Goal: Task Accomplishment & Management: Complete application form

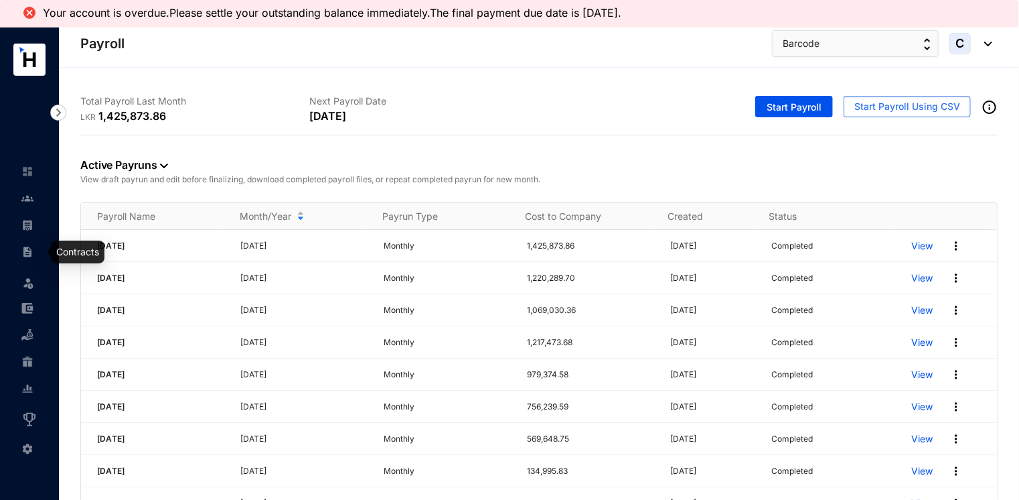
click at [24, 251] on img at bounding box center [27, 252] width 12 height 12
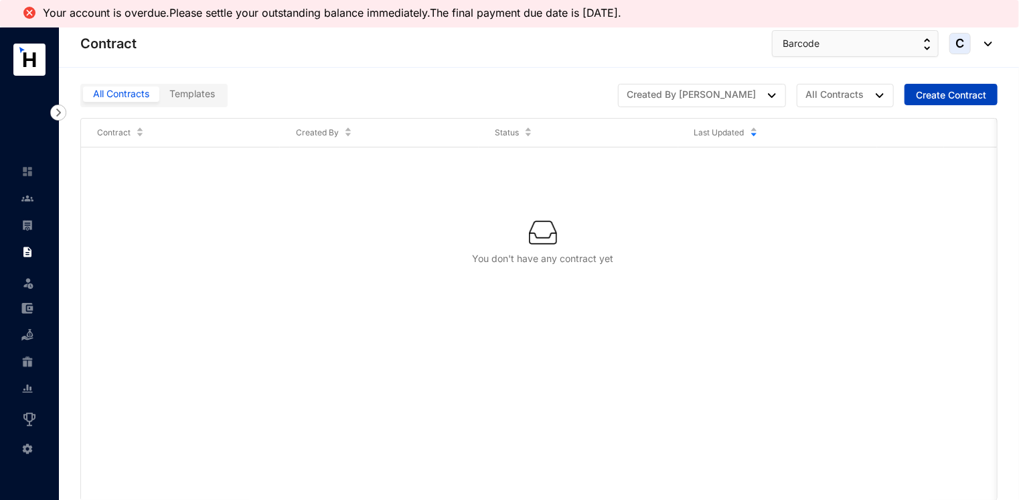
click at [935, 96] on span "Create Contract" at bounding box center [951, 94] width 70 height 13
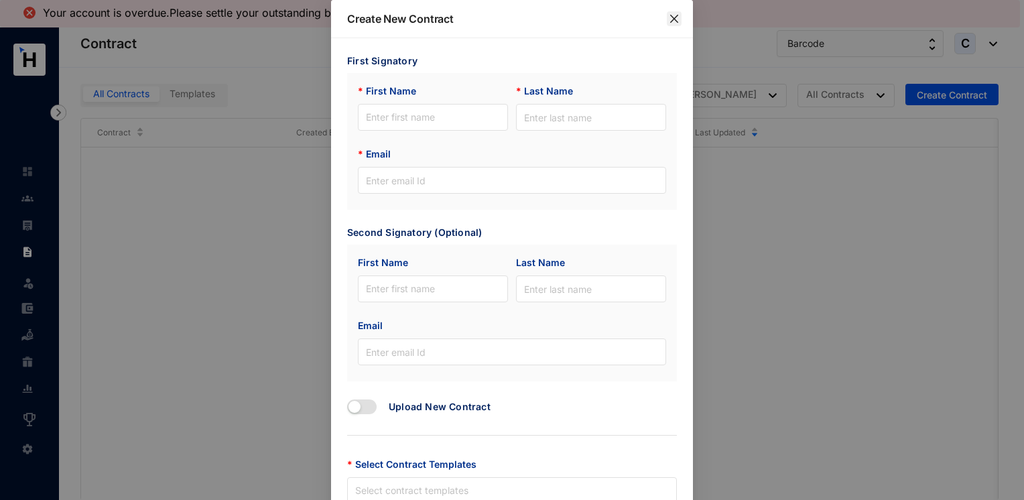
click at [670, 17] on icon "close" at bounding box center [673, 18] width 11 height 11
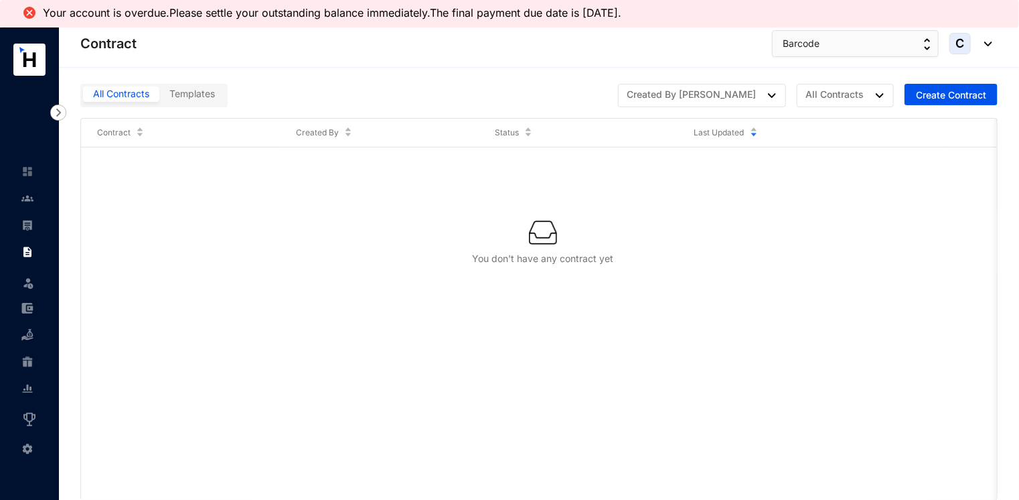
click at [188, 92] on span "Templates" at bounding box center [192, 93] width 46 height 11
click at [159, 97] on input "Templates" at bounding box center [159, 97] width 0 height 0
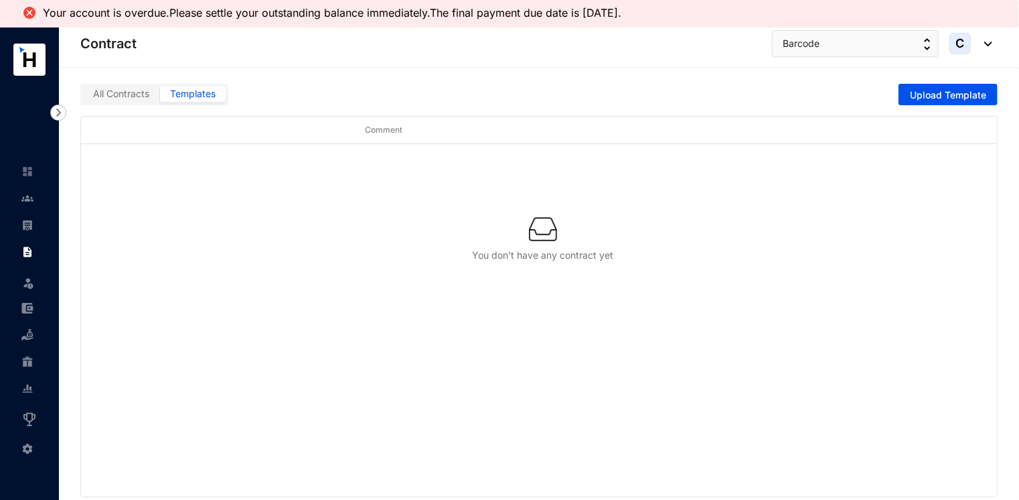
click at [129, 94] on span "All Contracts" at bounding box center [121, 93] width 56 height 11
click at [83, 97] on input "All Contracts" at bounding box center [83, 97] width 0 height 0
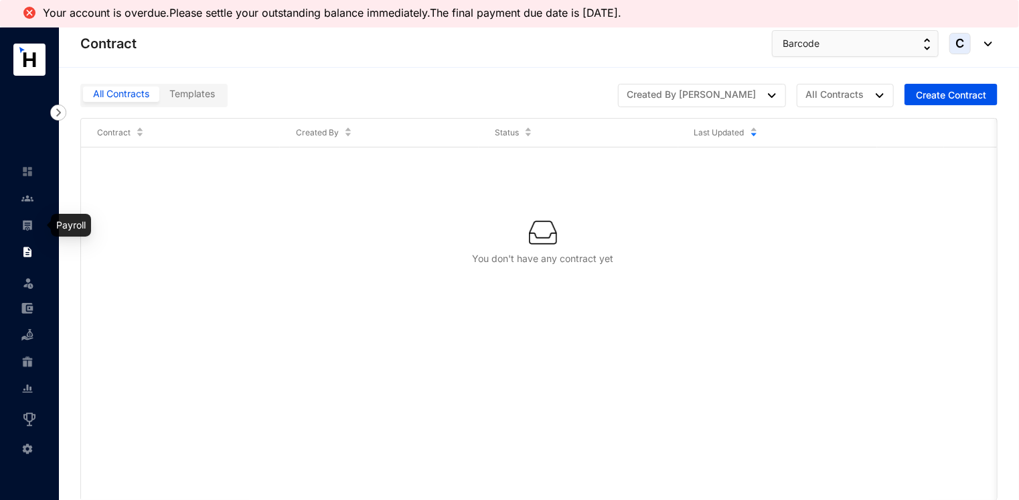
click at [28, 224] on img at bounding box center [27, 225] width 12 height 12
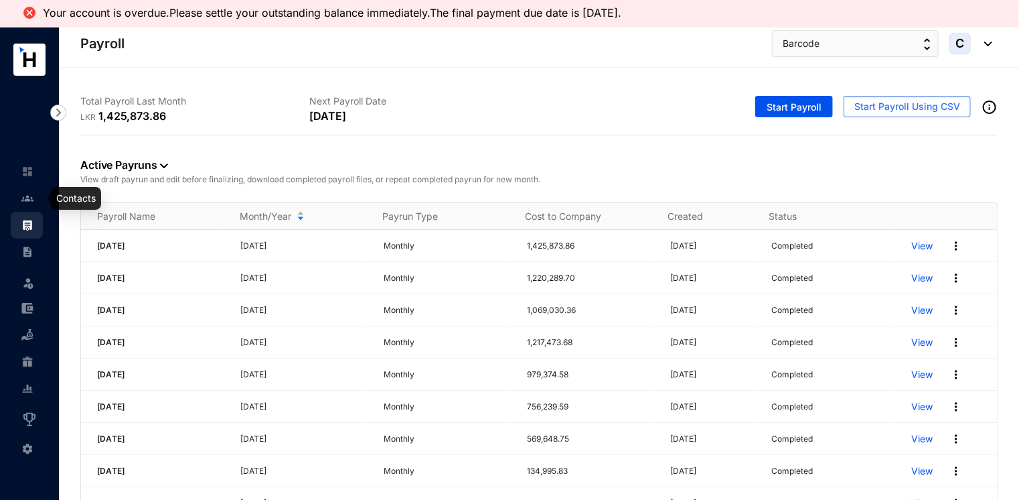
click at [27, 202] on img at bounding box center [27, 198] width 12 height 12
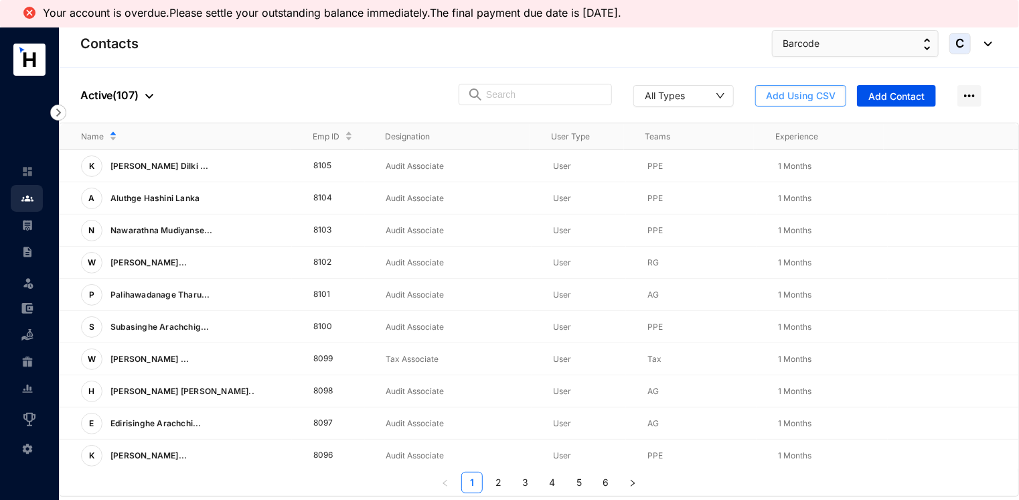
click at [772, 94] on span "Add Using CSV" at bounding box center [801, 95] width 70 height 13
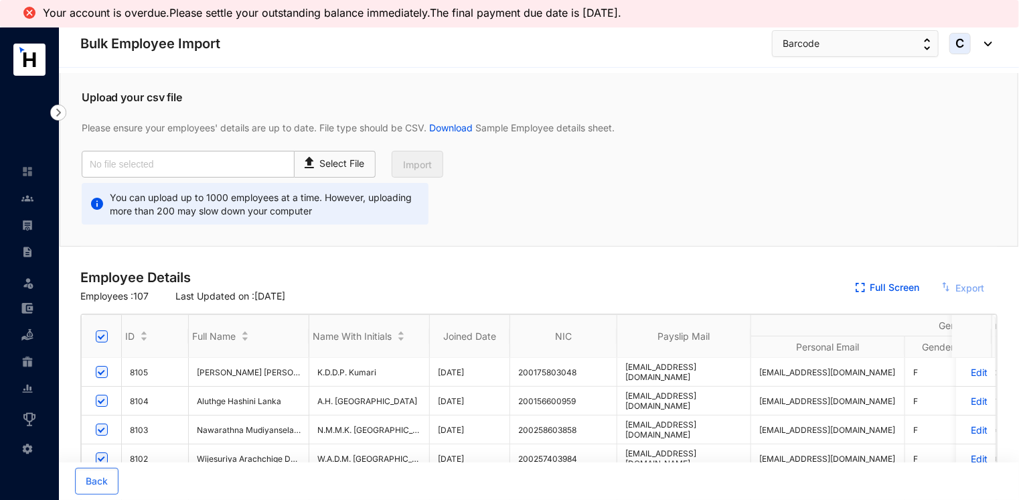
checkbox input "true"
click at [316, 159] on img at bounding box center [311, 160] width 18 height 19
click at [0, 0] on input "Select File" at bounding box center [0, 0] width 0 height 0
type input "Standard-v1.2.csv"
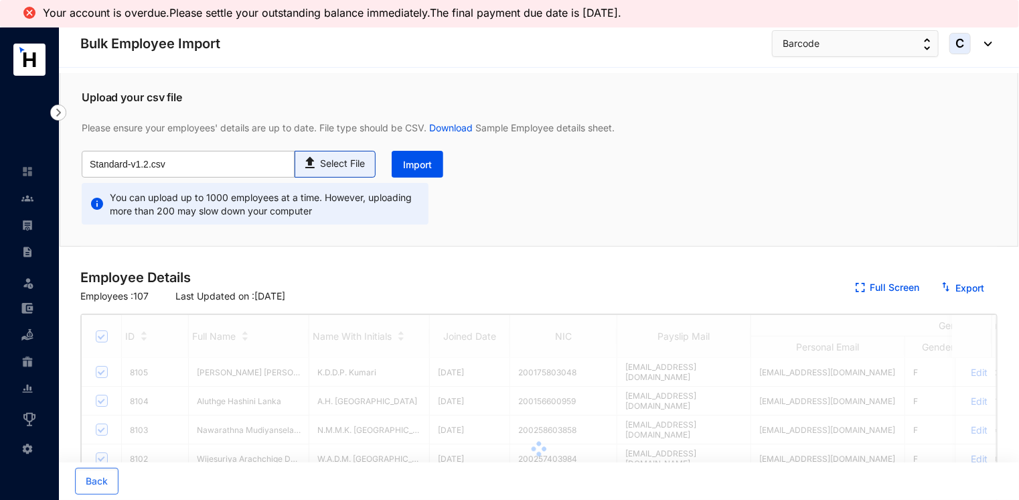
click at [332, 165] on p "Select File" at bounding box center [342, 164] width 45 height 14
click at [0, 0] on input "Select File" at bounding box center [0, 0] width 0 height 0
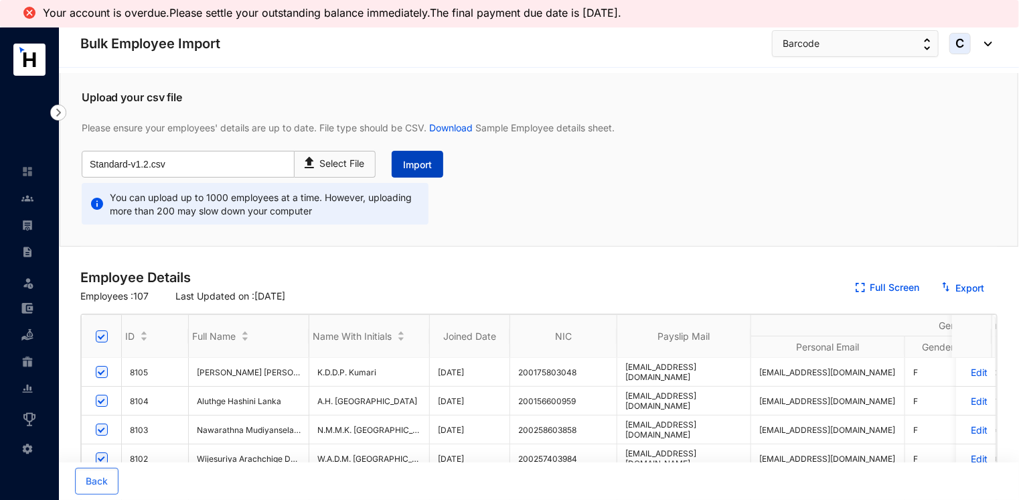
click at [417, 157] on button "Import" at bounding box center [418, 164] width 52 height 27
click at [313, 158] on img at bounding box center [311, 160] width 18 height 19
click at [0, 0] on input "Select File" at bounding box center [0, 0] width 0 height 0
click at [429, 165] on span "Import" at bounding box center [417, 164] width 29 height 13
click at [25, 200] on img at bounding box center [27, 198] width 12 height 12
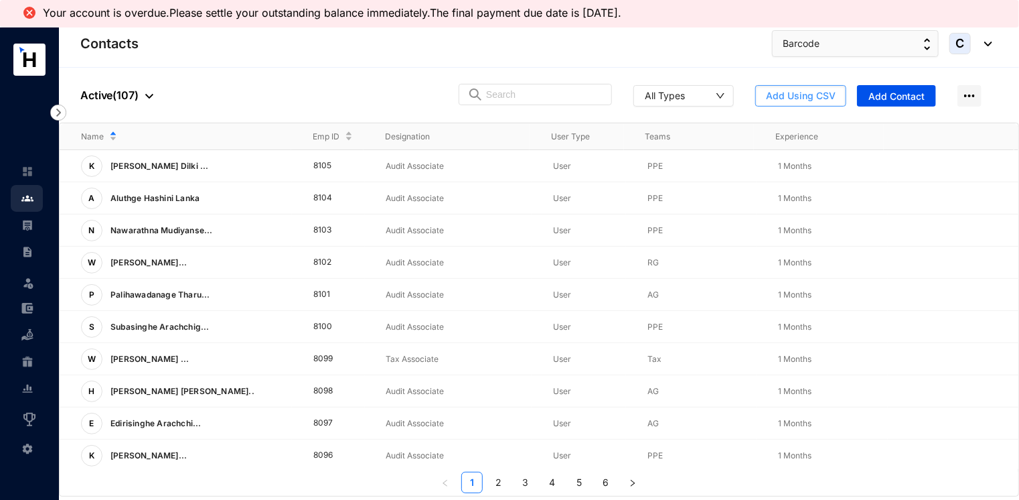
click at [804, 92] on span "Add Using CSV" at bounding box center [801, 95] width 70 height 13
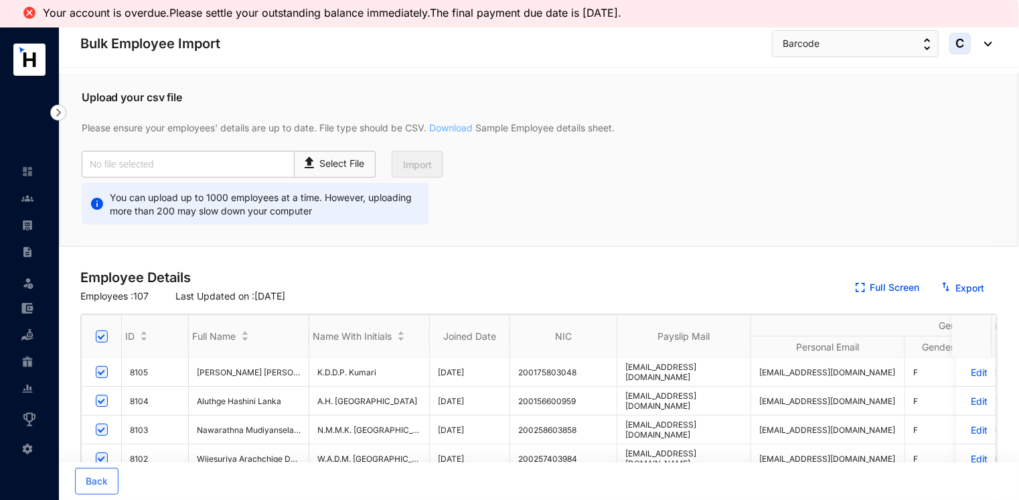
click at [443, 129] on link "Download" at bounding box center [451, 127] width 49 height 11
click at [332, 173] on span "Select File" at bounding box center [335, 164] width 81 height 27
click at [0, 0] on input "Select File" at bounding box center [0, 0] width 0 height 0
type input "Standard-v1.2.csv"
click at [422, 162] on span "Import" at bounding box center [417, 164] width 29 height 13
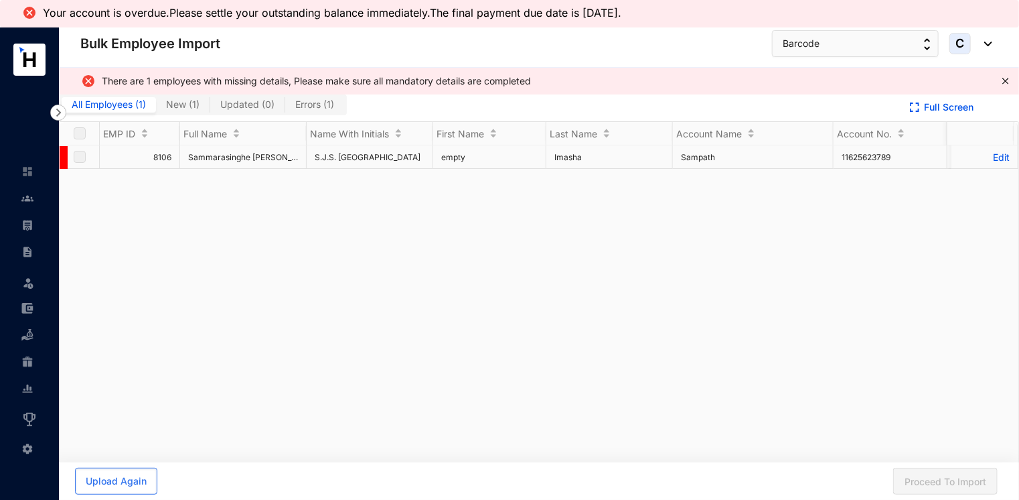
click at [990, 154] on p "Edit" at bounding box center [985, 156] width 50 height 11
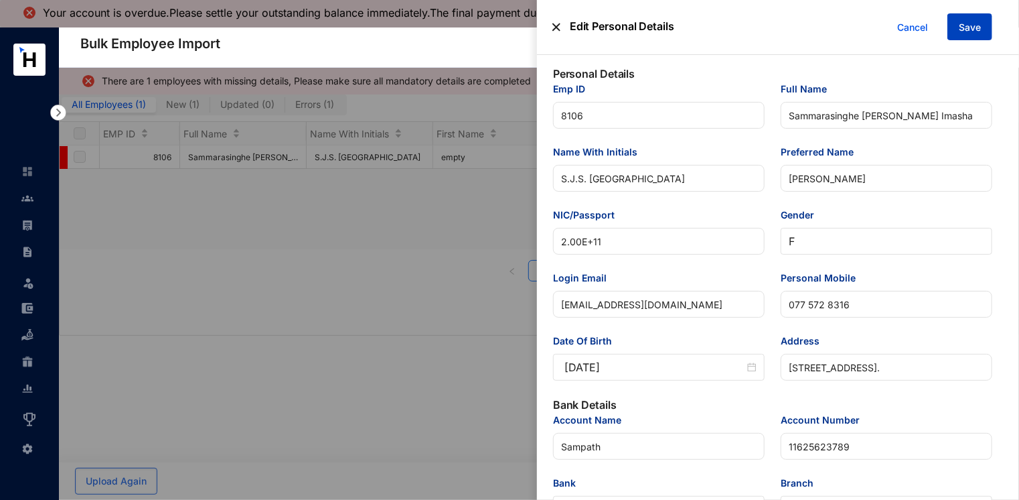
click at [973, 32] on span "Save" at bounding box center [970, 27] width 22 height 13
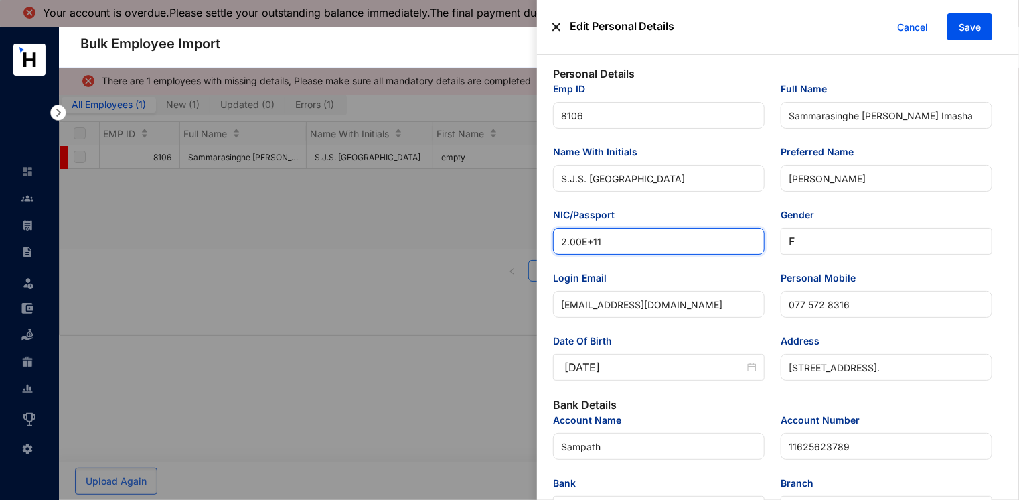
click at [619, 240] on input "2.00E+11" at bounding box center [659, 241] width 212 height 27
drag, startPoint x: 608, startPoint y: 237, endPoint x: 442, endPoint y: 232, distance: 165.5
paste input "00356612004"
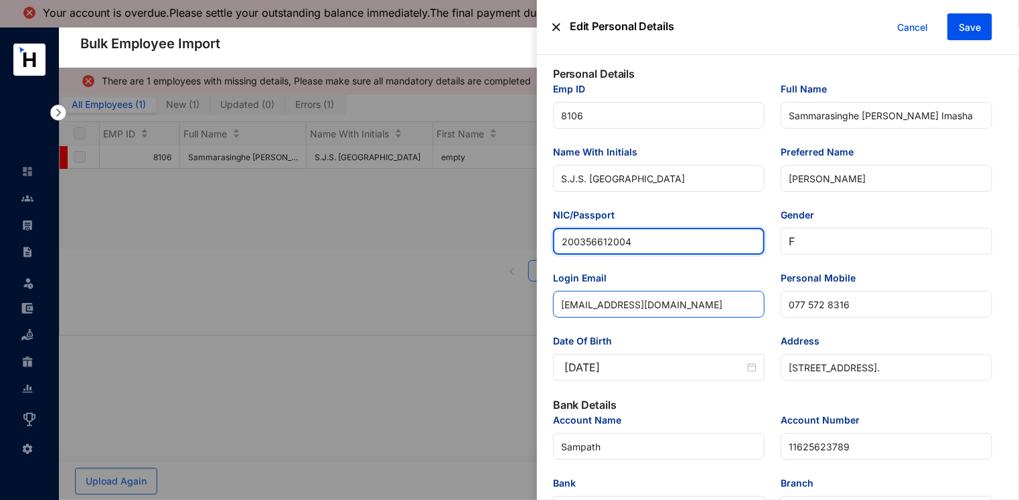
type input "200356612004"
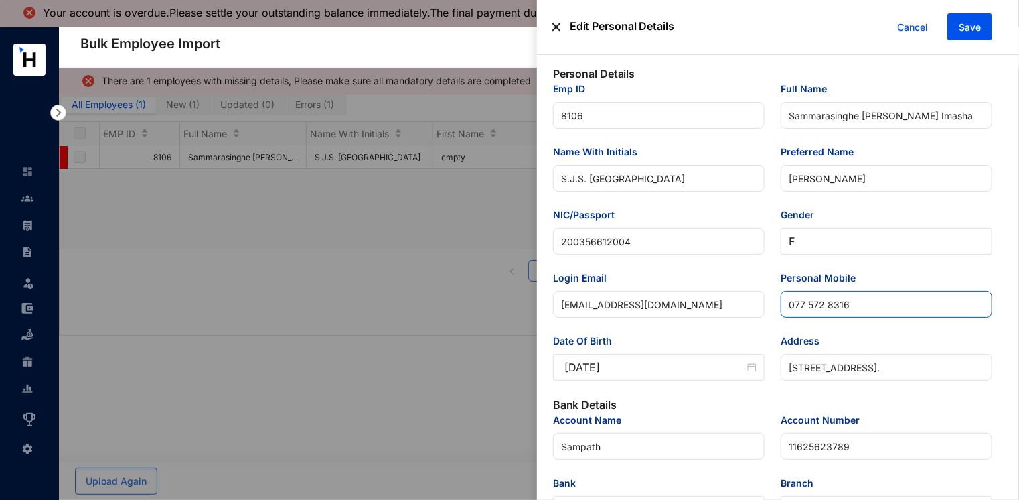
drag, startPoint x: 808, startPoint y: 307, endPoint x: 815, endPoint y: 307, distance: 6.7
click at [808, 307] on input "077 572 8316" at bounding box center [887, 304] width 212 height 27
click at [823, 307] on input "077572 8316" at bounding box center [887, 304] width 212 height 27
click at [873, 307] on input "0775728316" at bounding box center [887, 304] width 212 height 27
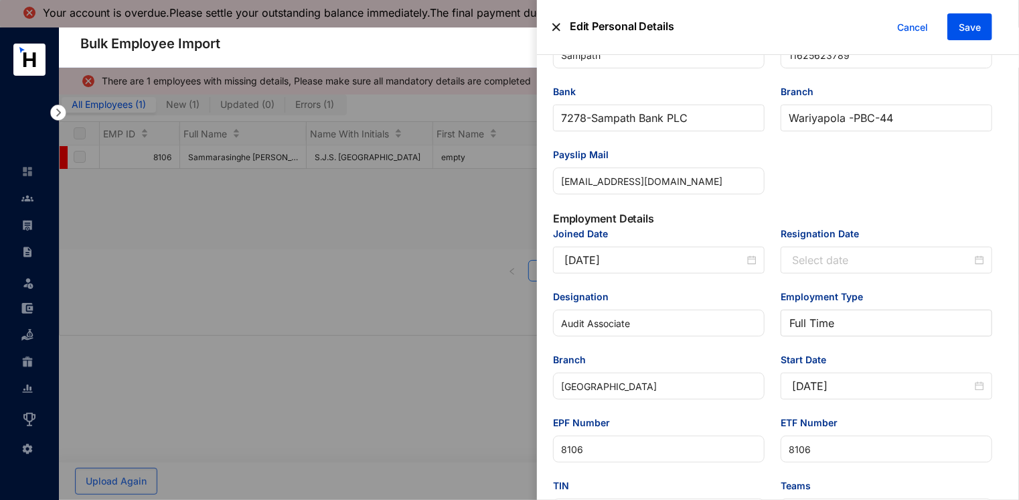
scroll to position [402, 0]
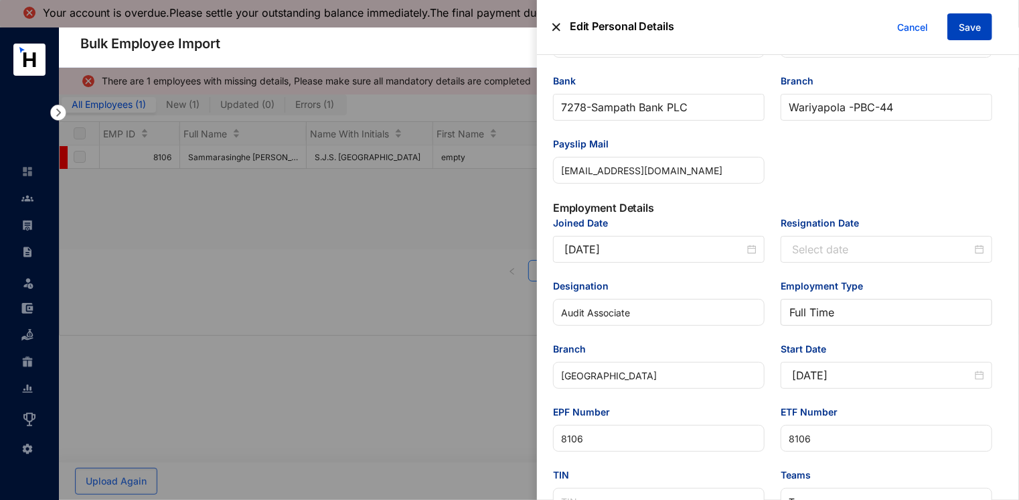
type input "0775728316"
click at [971, 25] on span "Save" at bounding box center [970, 27] width 22 height 13
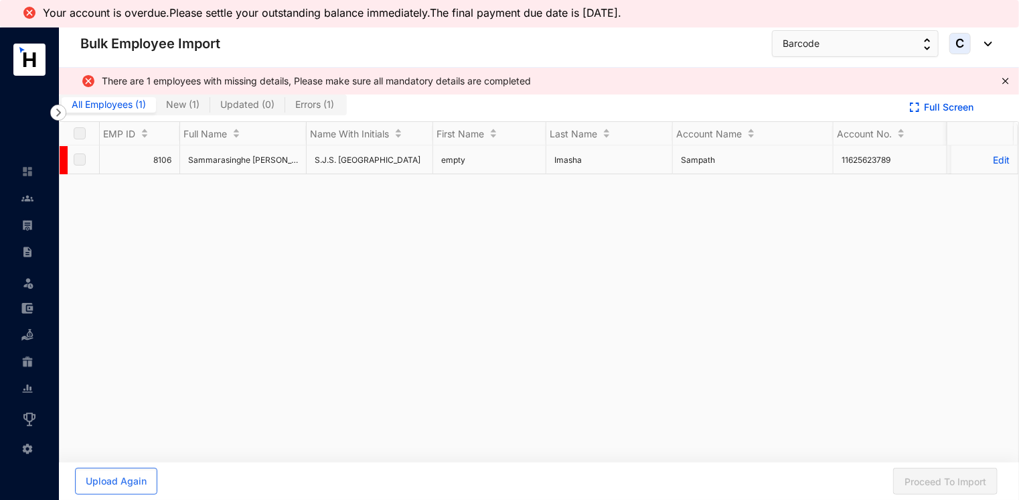
click at [994, 159] on p "Edit" at bounding box center [985, 159] width 50 height 11
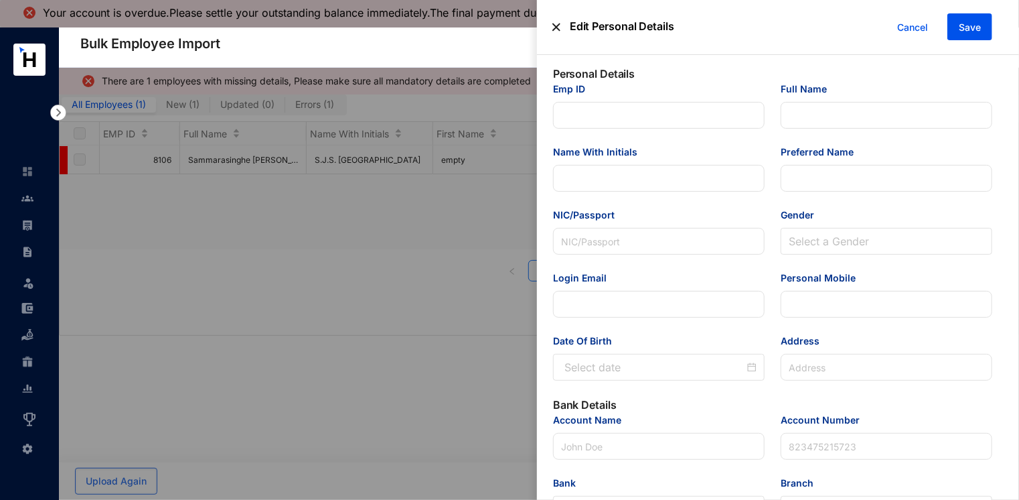
type input "8106"
type input "Sammarasinghe [PERSON_NAME] Imasha"
type input "S.J.S. [GEOGRAPHIC_DATA]"
type input "[PERSON_NAME]"
type input "200356612004"
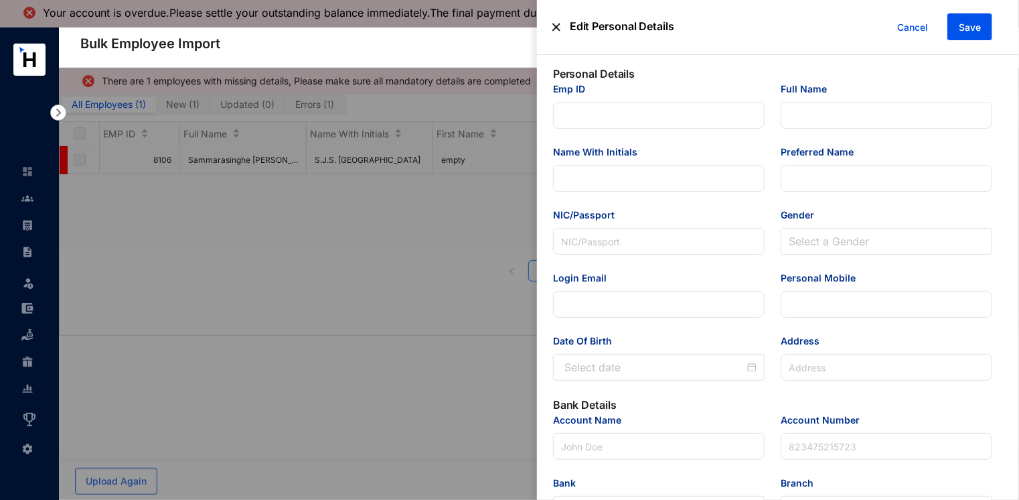
type input "[EMAIL_ADDRESS][DOMAIN_NAME]"
type input "0775728316"
type input "[STREET_ADDRESS]."
type input "Sampath"
type input "11625623789"
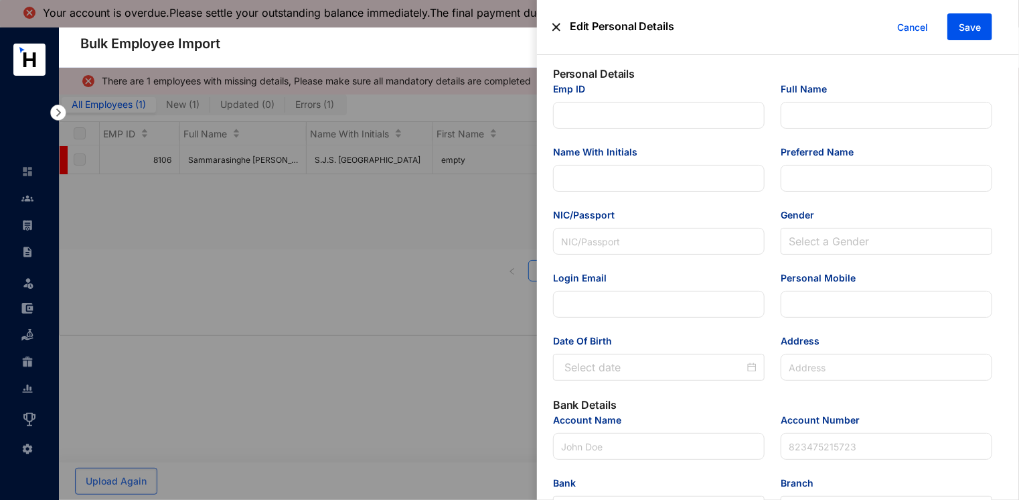
type input "[EMAIL_ADDRESS][DOMAIN_NAME]"
type input "Audit Associate"
type input "[GEOGRAPHIC_DATA]"
type input "8106"
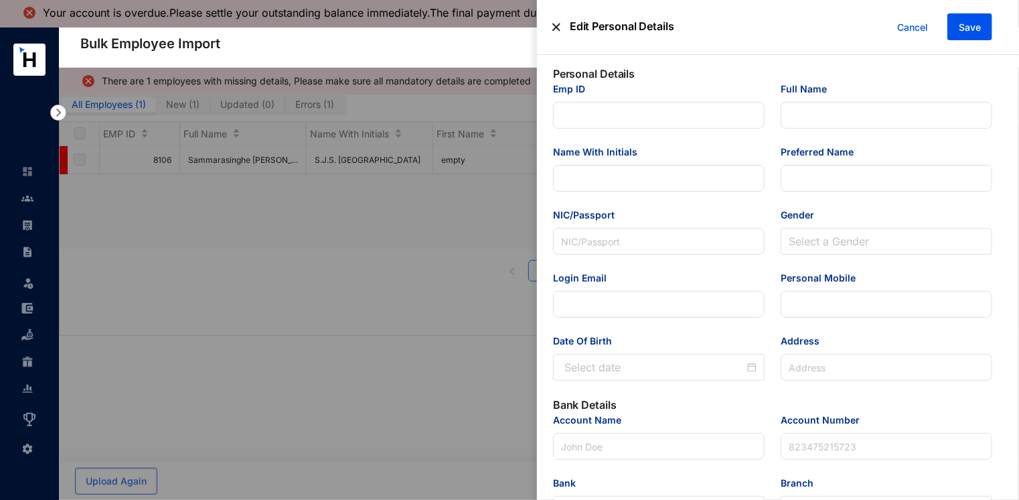
type input "Tax"
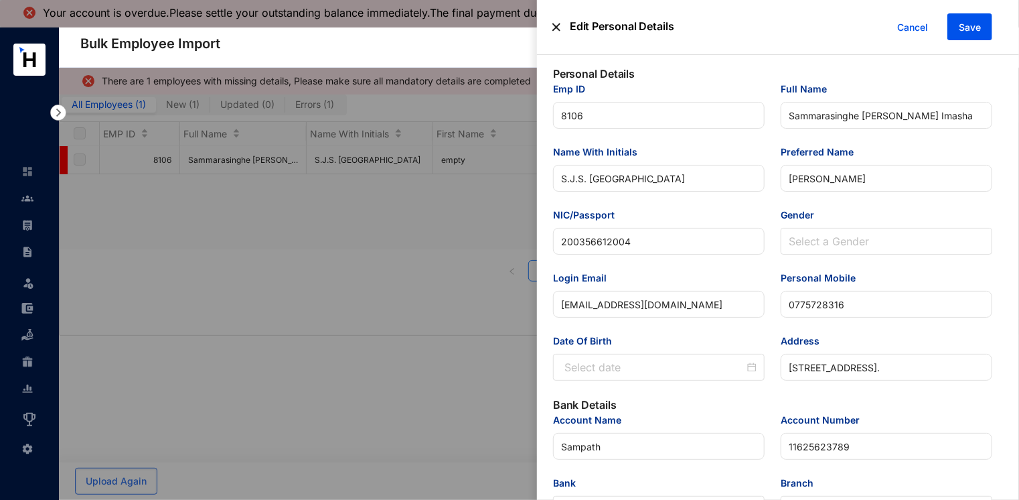
type input "[DATE]"
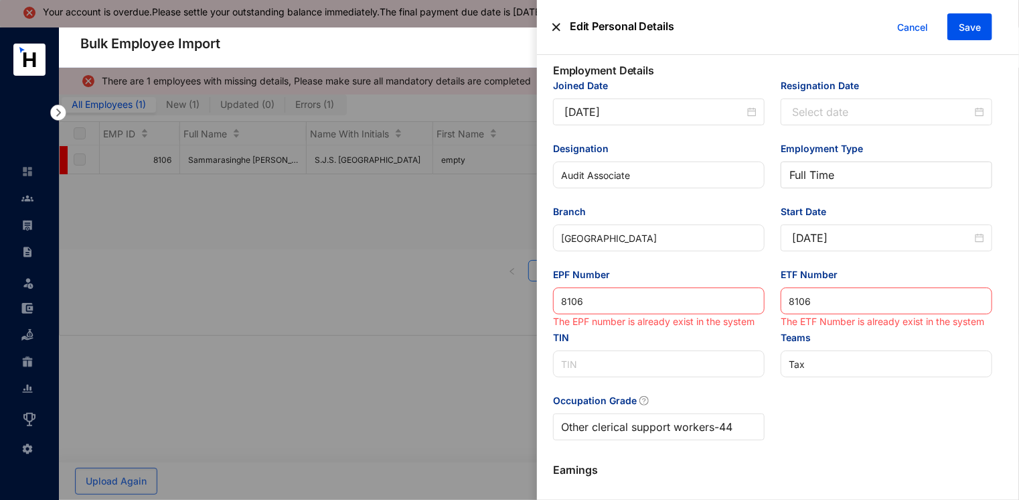
scroll to position [27, 0]
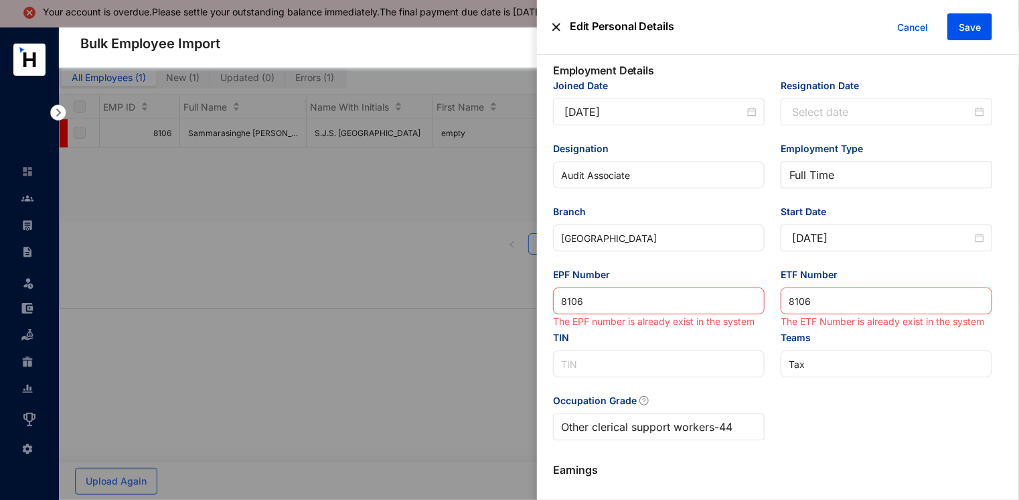
click at [433, 274] on label at bounding box center [509, 250] width 1019 height 500
click at [0, 0] on input "checkbox" at bounding box center [0, 0] width 0 height 0
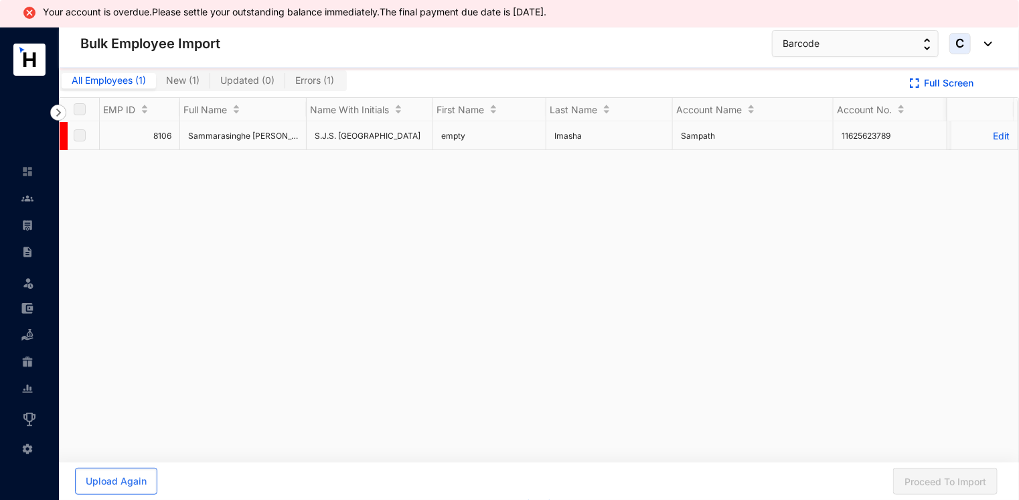
scroll to position [0, 0]
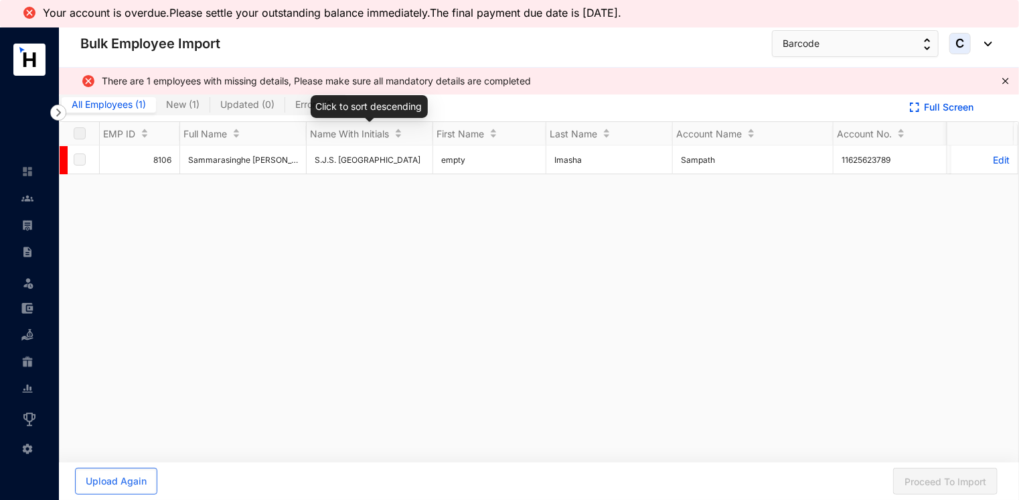
click at [313, 109] on div "Click to sort descending" at bounding box center [369, 106] width 117 height 23
click at [305, 107] on span "Errors ( 1 )" at bounding box center [314, 103] width 39 height 11
click at [285, 108] on input "Errors ( 1 )" at bounding box center [285, 108] width 0 height 0
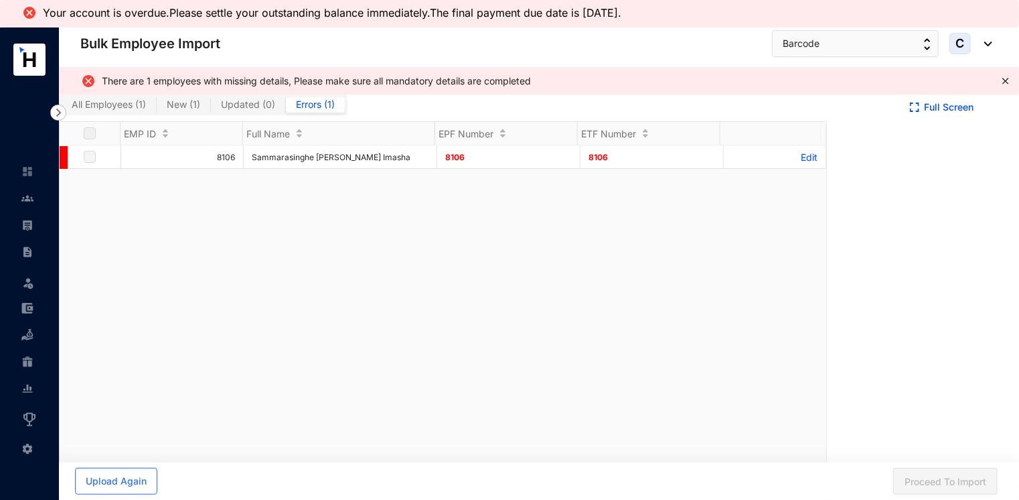
click at [167, 104] on span "New ( 1 )" at bounding box center [183, 103] width 33 height 11
click at [157, 108] on input "New ( 1 )" at bounding box center [157, 108] width 0 height 0
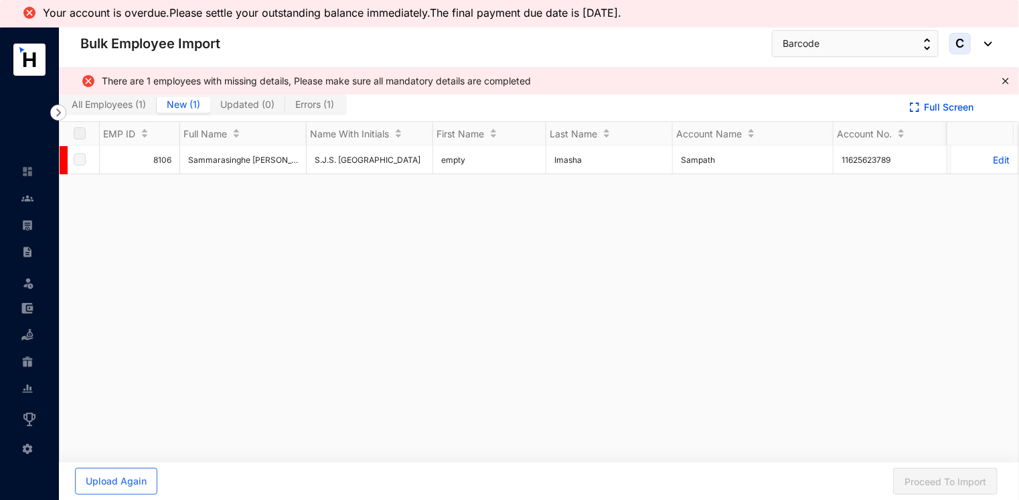
click at [102, 100] on span "All Employees ( 1 )" at bounding box center [109, 103] width 74 height 11
click at [62, 108] on input "All Employees ( 1 )" at bounding box center [62, 108] width 0 height 0
click at [180, 102] on span "New ( 1 )" at bounding box center [182, 103] width 33 height 11
click at [156, 108] on input "New ( 1 )" at bounding box center [156, 108] width 0 height 0
click at [233, 102] on span "Updated ( 0 )" at bounding box center [247, 103] width 54 height 11
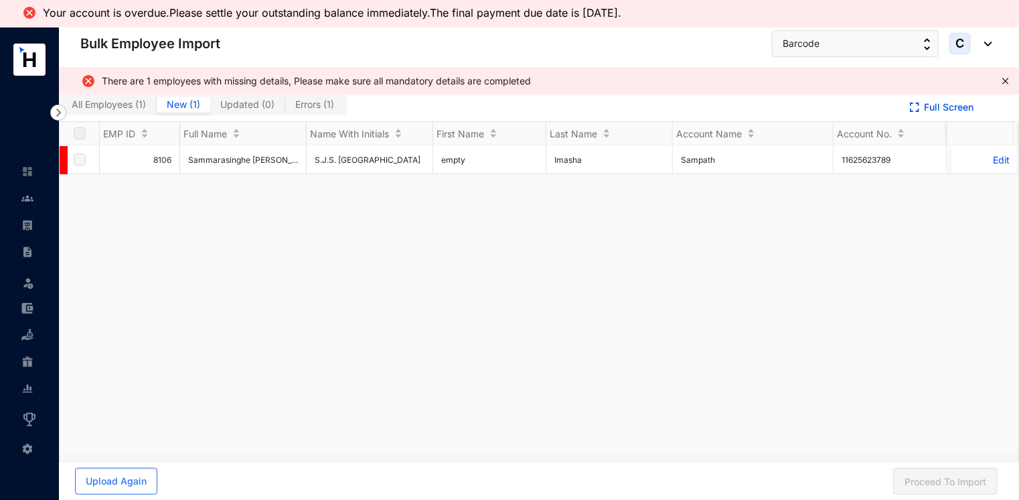
click at [210, 108] on input "Updated ( 0 )" at bounding box center [210, 108] width 0 height 0
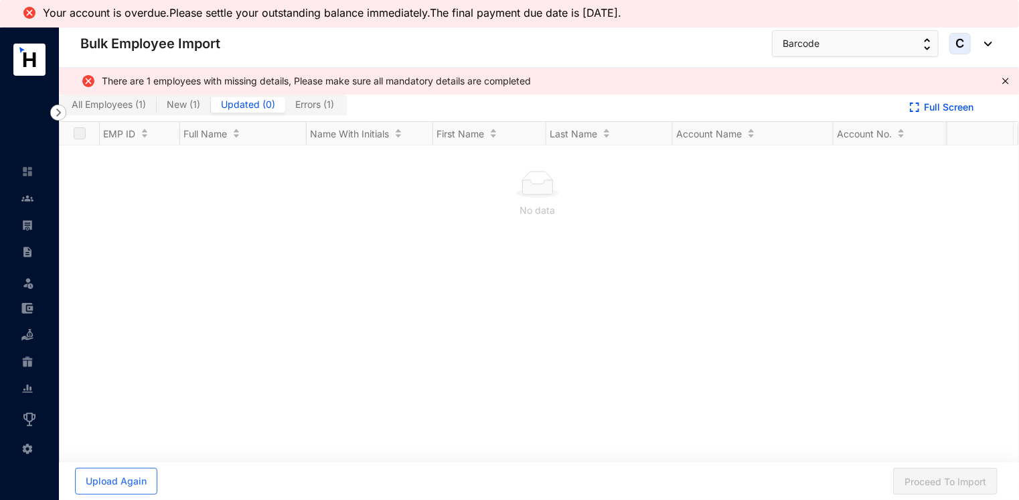
click at [312, 103] on span "Errors ( 1 )" at bounding box center [314, 103] width 39 height 11
click at [285, 108] on input "Errors ( 1 )" at bounding box center [285, 108] width 0 height 0
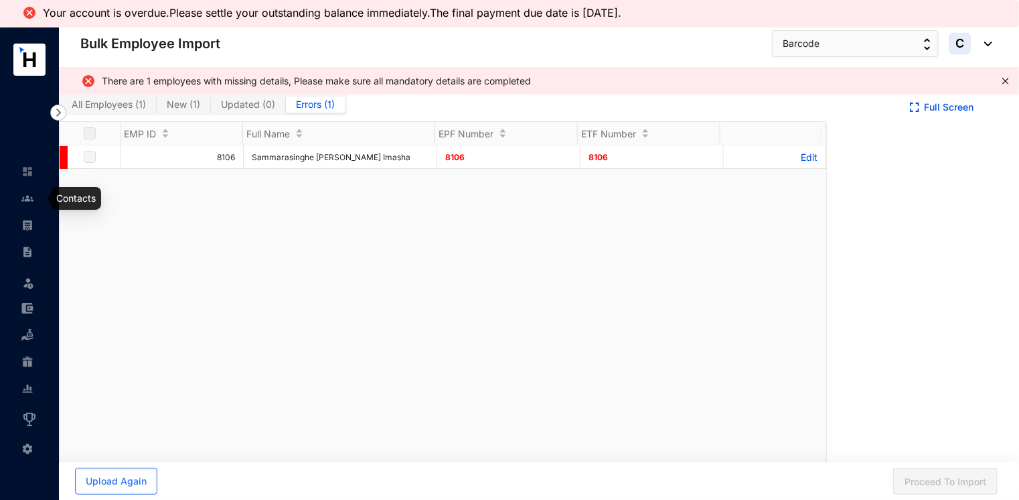
click at [32, 204] on link at bounding box center [37, 198] width 33 height 13
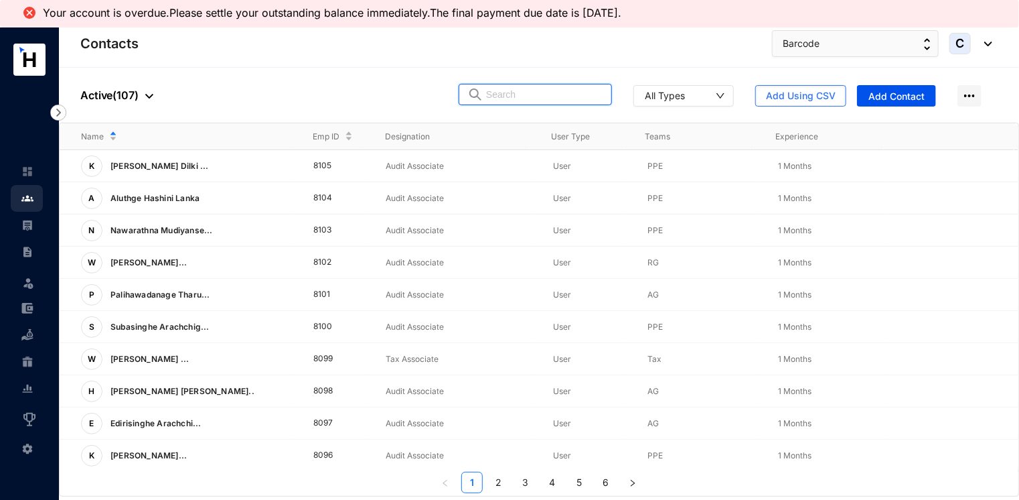
click at [533, 102] on input "text" at bounding box center [544, 94] width 117 height 20
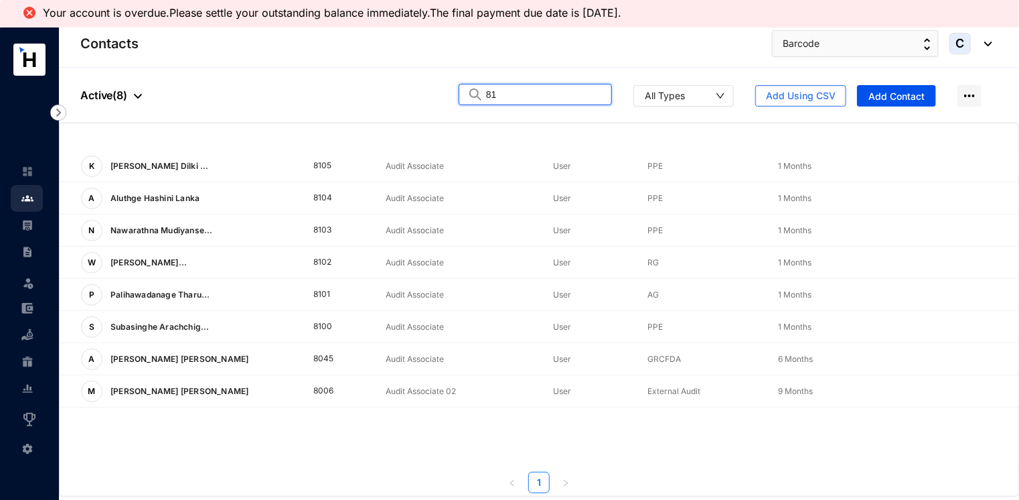
type input "8"
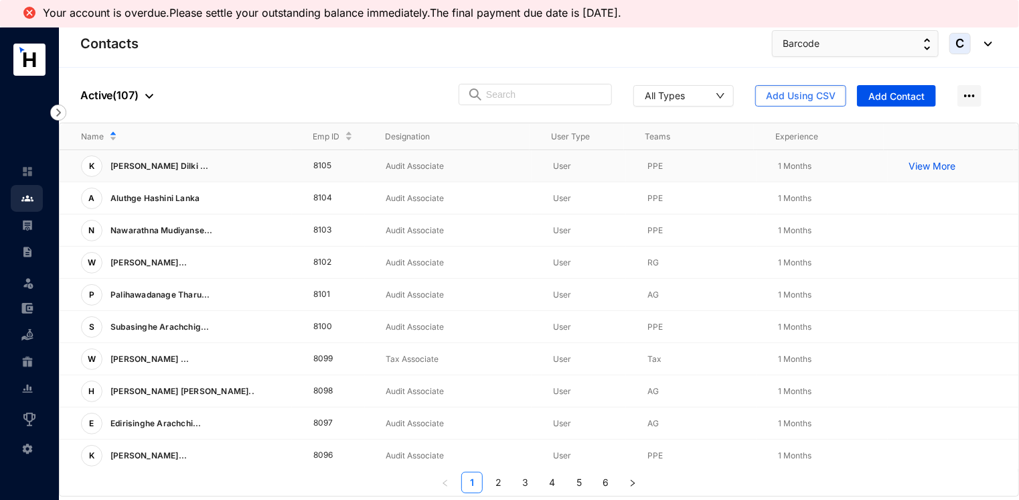
click at [320, 163] on td "8105" at bounding box center [328, 166] width 72 height 32
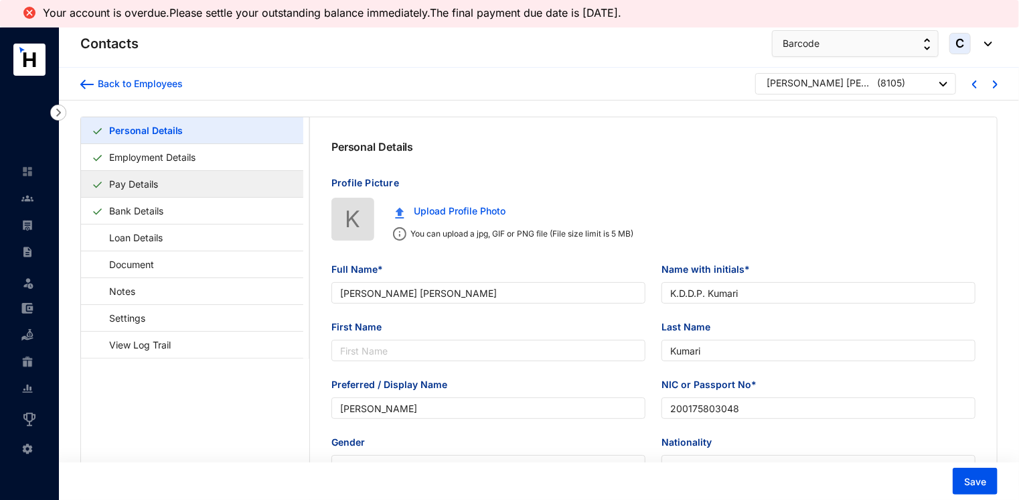
type input "[PERSON_NAME] [PERSON_NAME]"
type input "K.D.D.P. Kumari"
type input "Kumari"
type input "[PERSON_NAME]"
type input "200175803048"
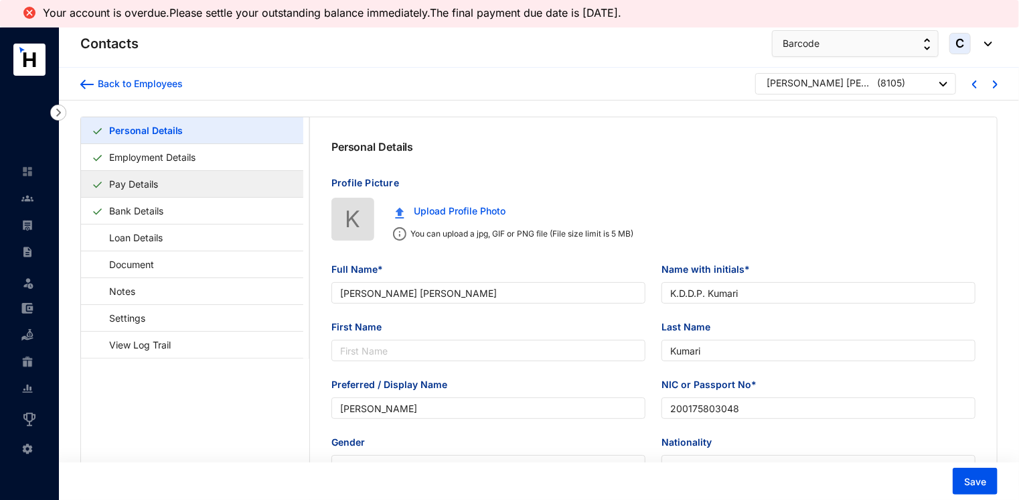
type input "0762969103"
type input "[STREET_ADDRESS]."
type input "[DATE]"
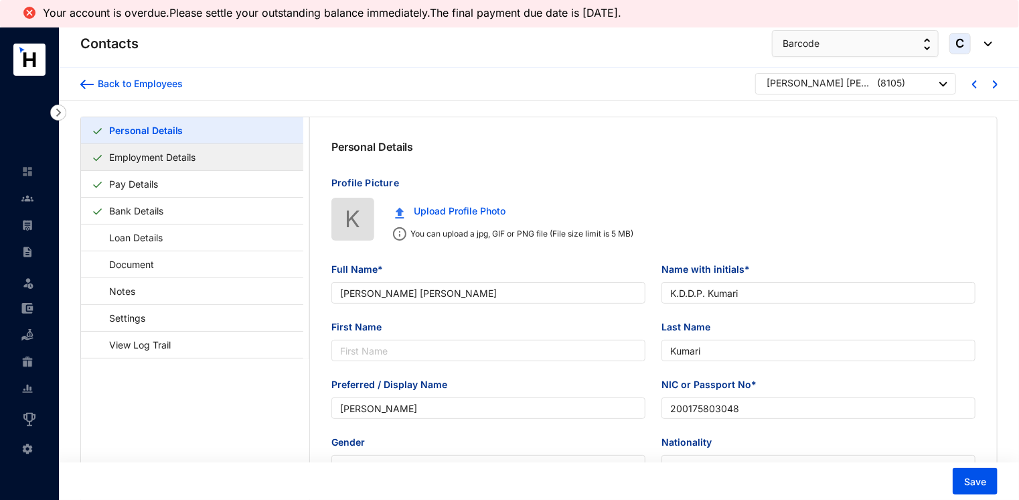
click at [148, 155] on link "Employment Details" at bounding box center [152, 156] width 97 height 27
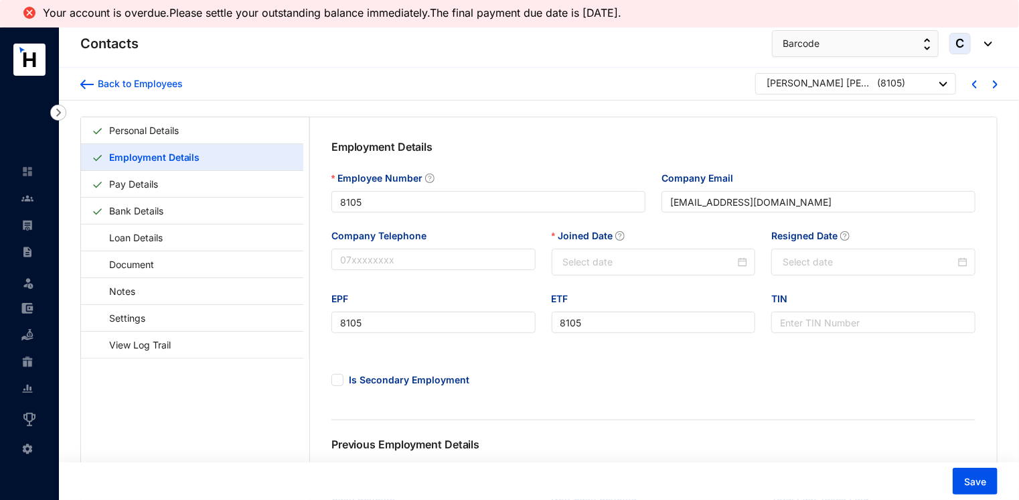
type input "[DATE]"
click at [31, 227] on img at bounding box center [27, 225] width 12 height 12
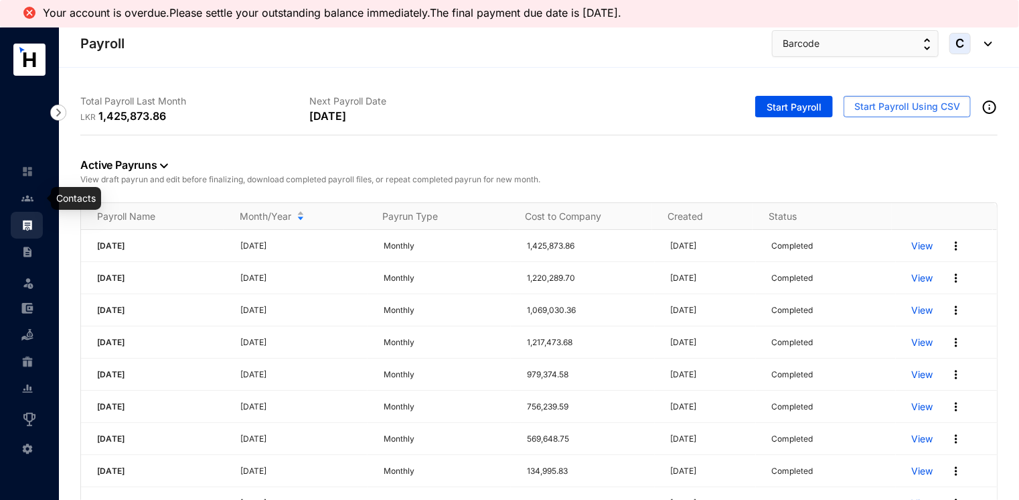
click at [28, 202] on img at bounding box center [27, 198] width 12 height 12
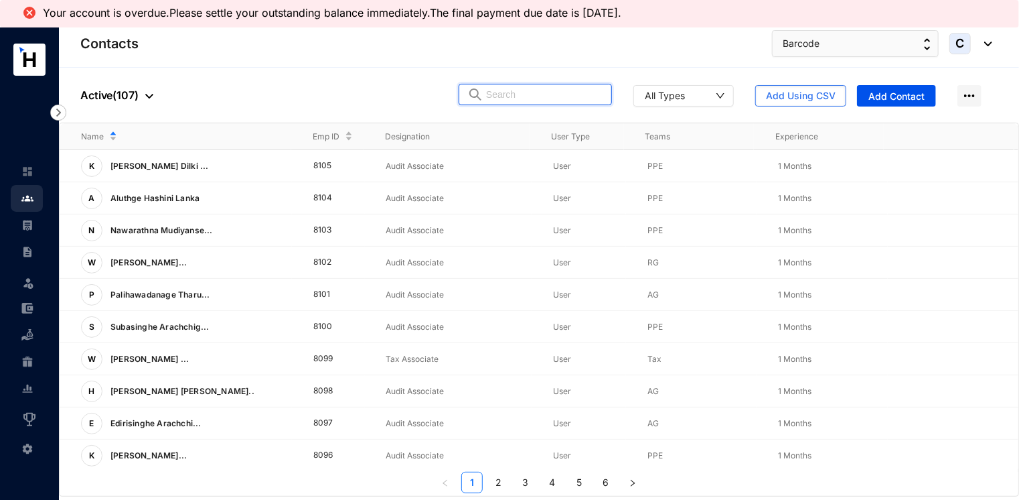
click at [574, 98] on input "text" at bounding box center [544, 94] width 117 height 20
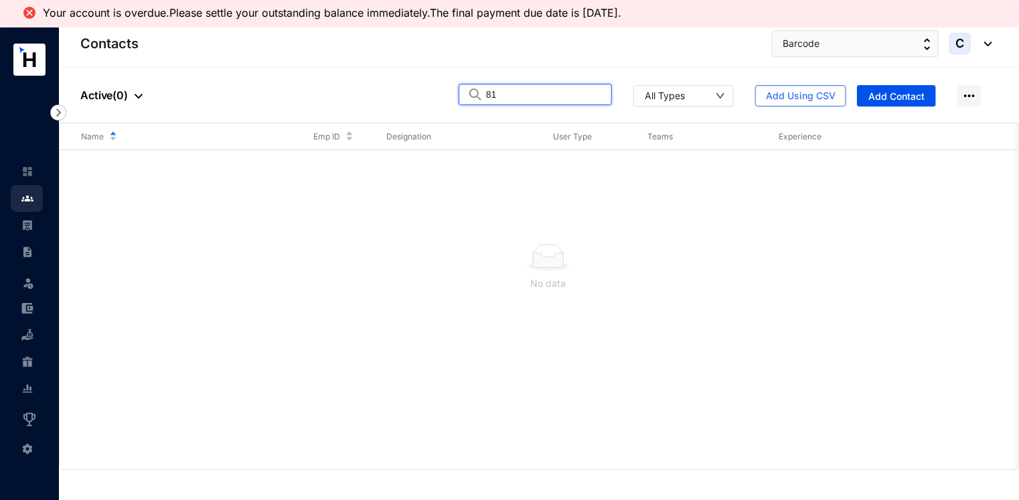
type input "8"
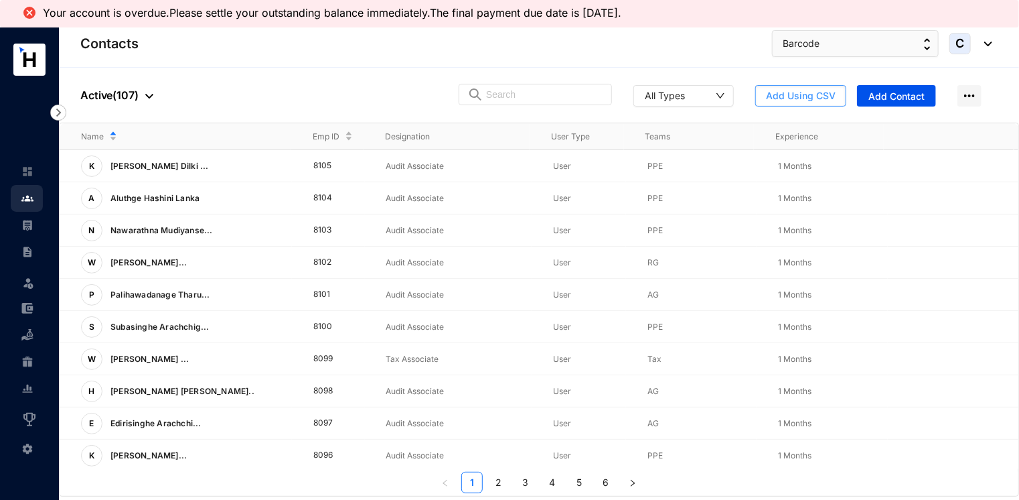
click at [785, 102] on button "Add Using CSV" at bounding box center [801, 95] width 91 height 21
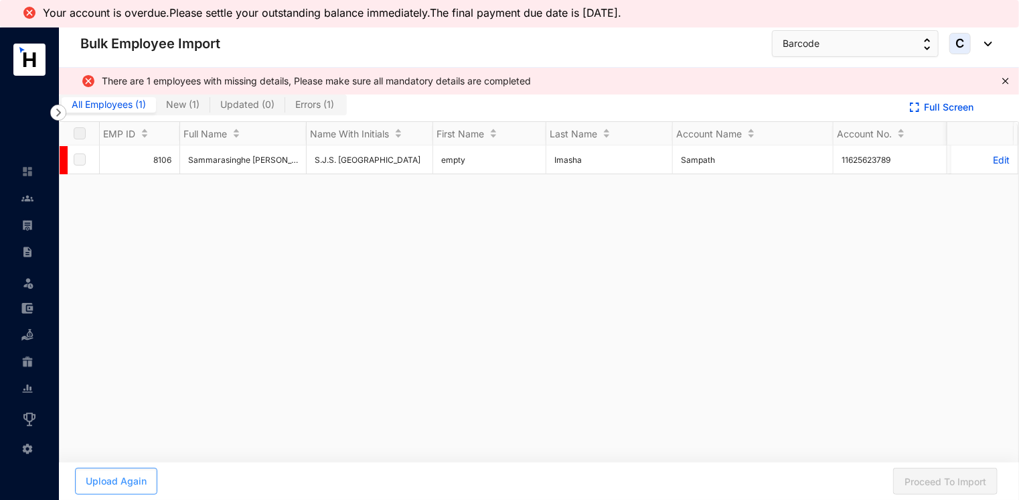
click at [118, 484] on span "Upload Again" at bounding box center [116, 480] width 61 height 13
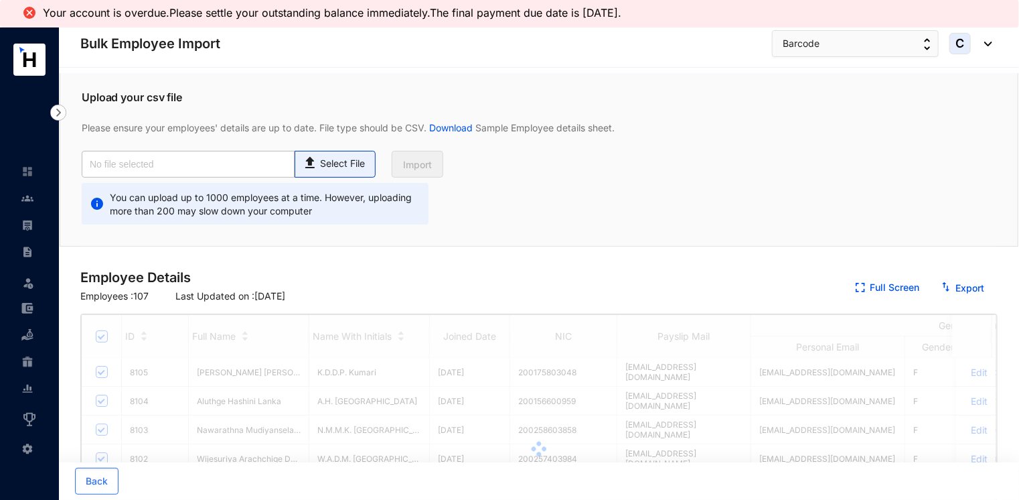
click at [329, 169] on p "Select File" at bounding box center [342, 164] width 45 height 14
click at [0, 0] on input "Select File" at bounding box center [0, 0] width 0 height 0
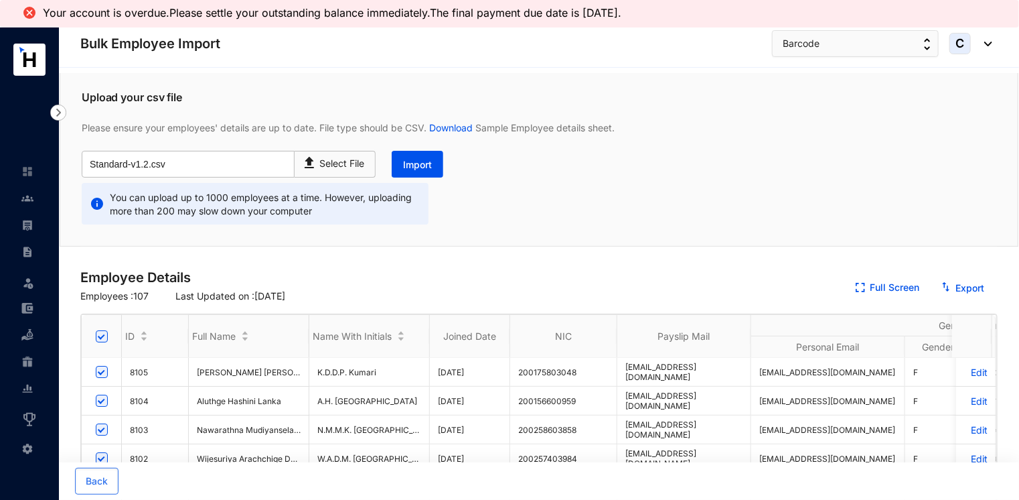
type input "Standard-v1.2.csv"
click at [422, 161] on span "Import" at bounding box center [417, 164] width 29 height 13
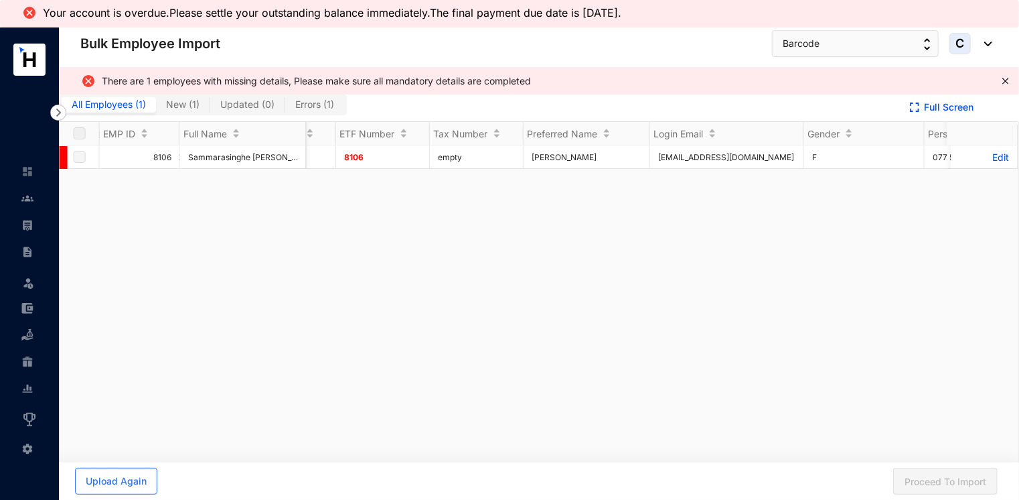
scroll to position [0, 1040]
click at [24, 195] on img at bounding box center [27, 198] width 12 height 12
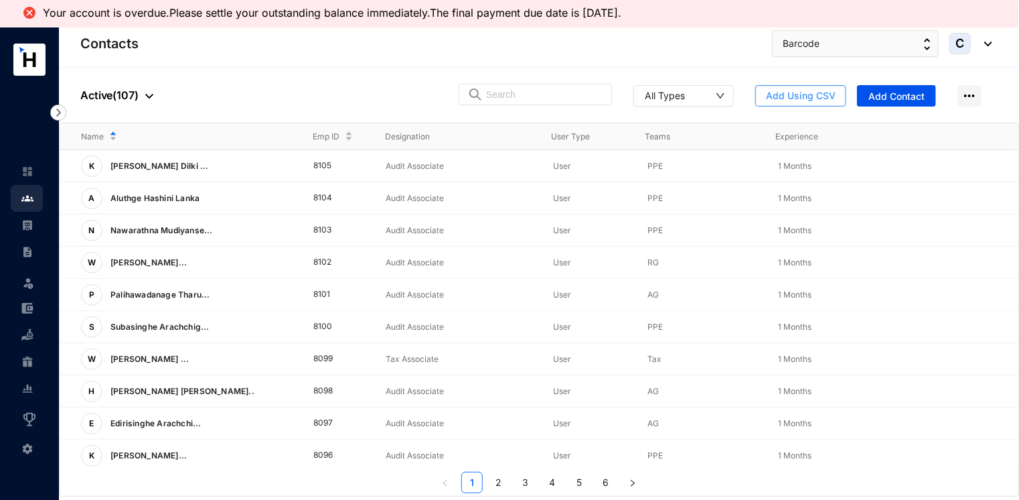
click at [817, 95] on span "Add Using CSV" at bounding box center [801, 95] width 70 height 13
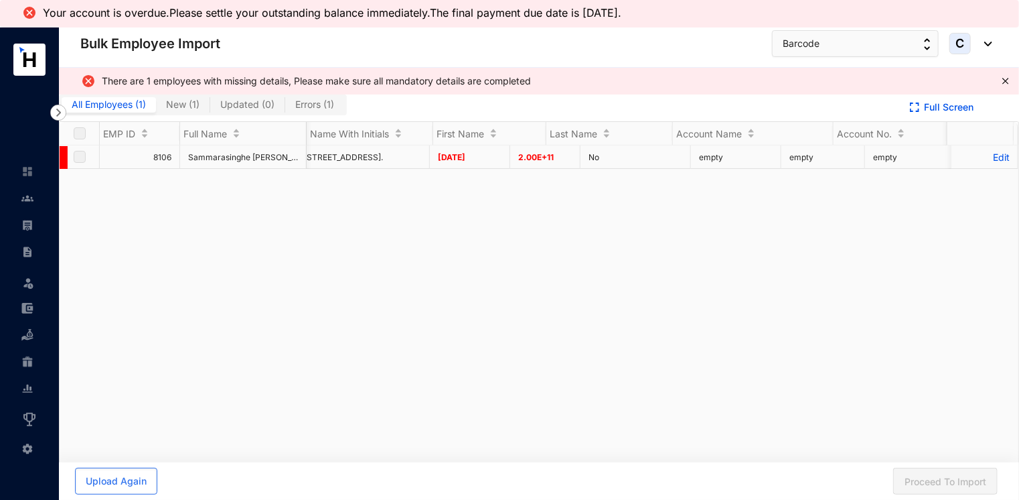
click at [983, 158] on p "Edit" at bounding box center [985, 156] width 50 height 11
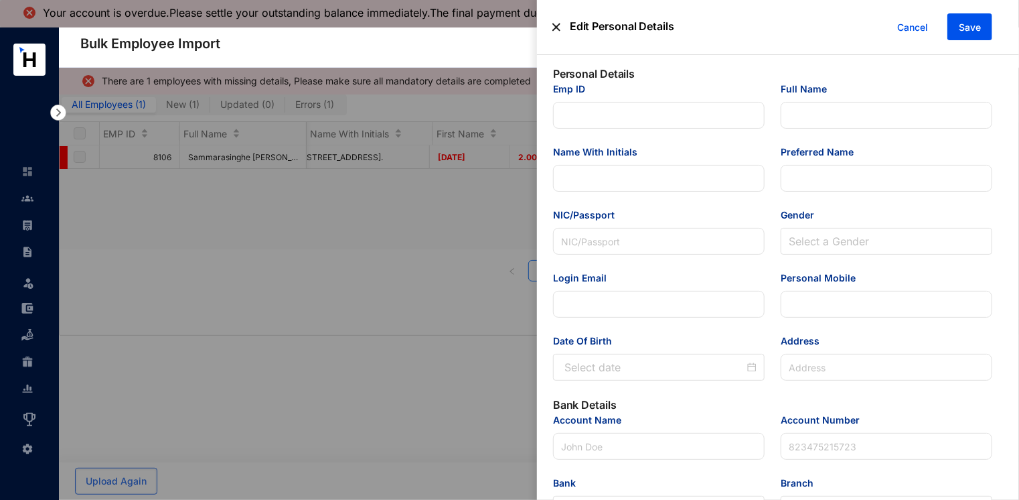
type input "8106"
type input "Sammarasinghe [PERSON_NAME] Imasha"
type input "S.J.S. [GEOGRAPHIC_DATA]"
type input "[PERSON_NAME]"
type input "2.00E+11"
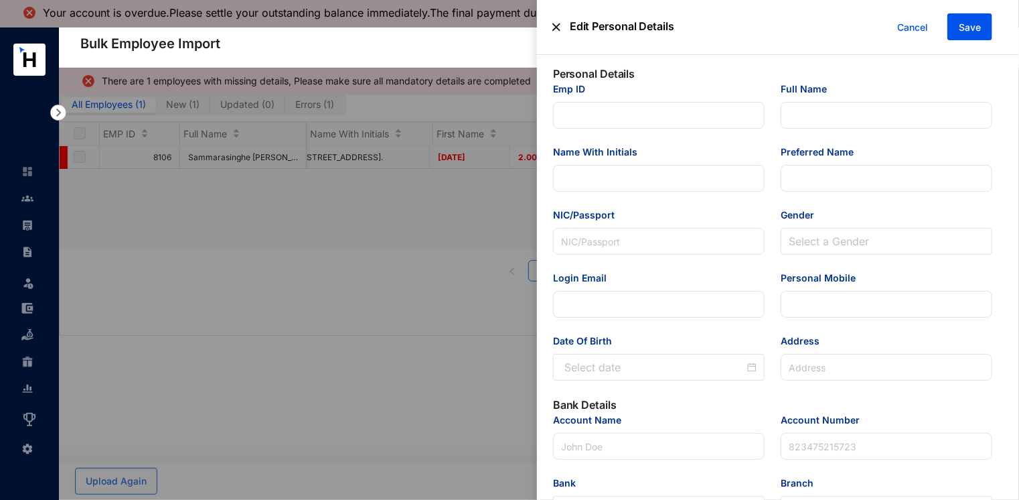
type input "[EMAIL_ADDRESS][DOMAIN_NAME]"
type input "077 572 8316"
type input "[STREET_ADDRESS]."
type input "Sampath"
type input "11625623789"
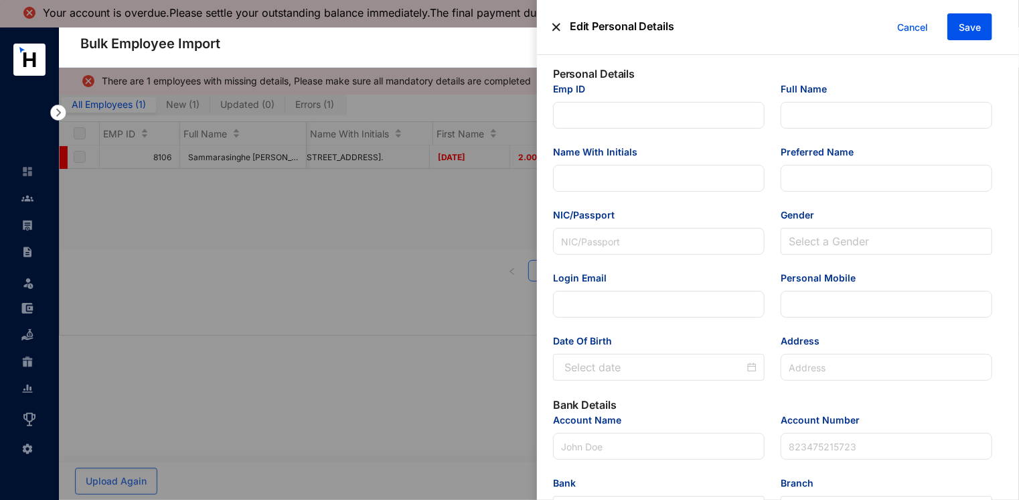
type input "[EMAIL_ADDRESS][DOMAIN_NAME]"
type input "Audit Associate"
type input "[GEOGRAPHIC_DATA]"
type input "8106"
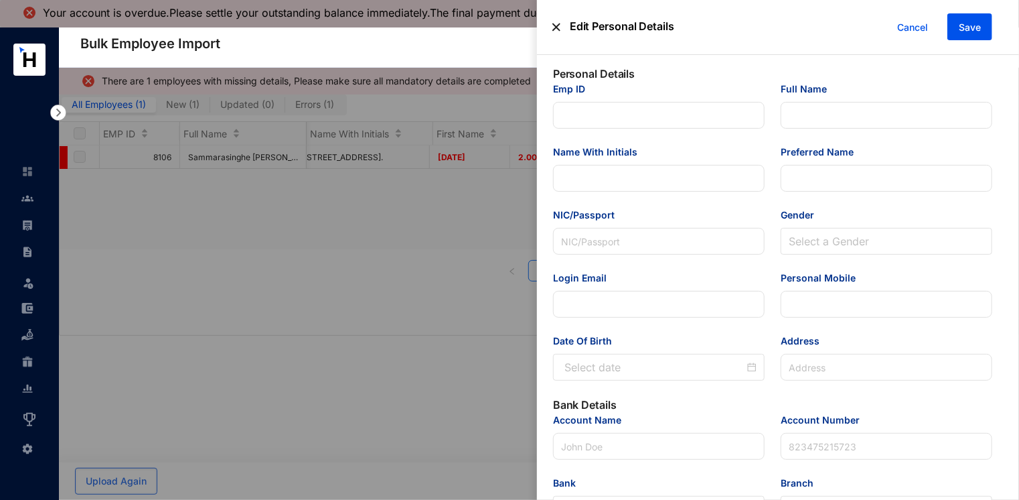
type input "Tax"
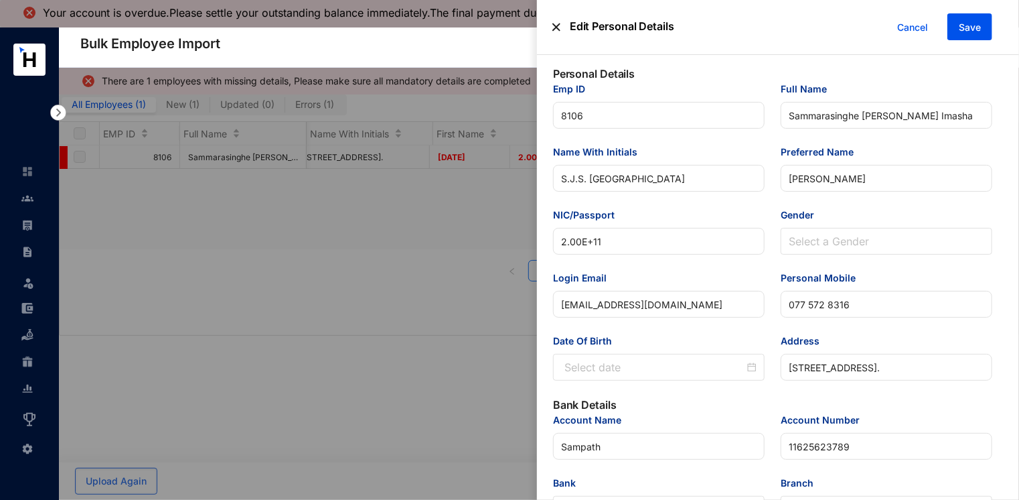
type input "[DATE]"
drag, startPoint x: 624, startPoint y: 243, endPoint x: 516, endPoint y: 234, distance: 108.9
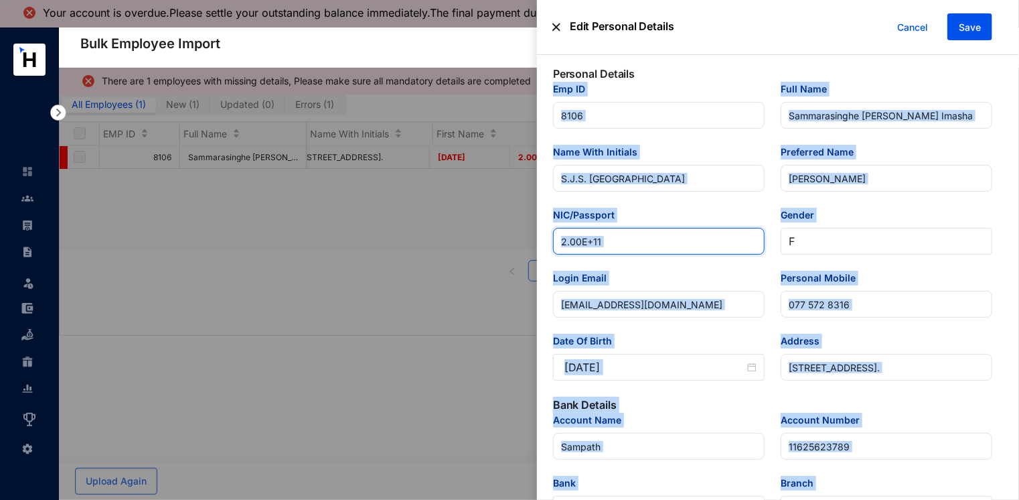
click at [619, 249] on input "2.00E+11" at bounding box center [659, 241] width 212 height 27
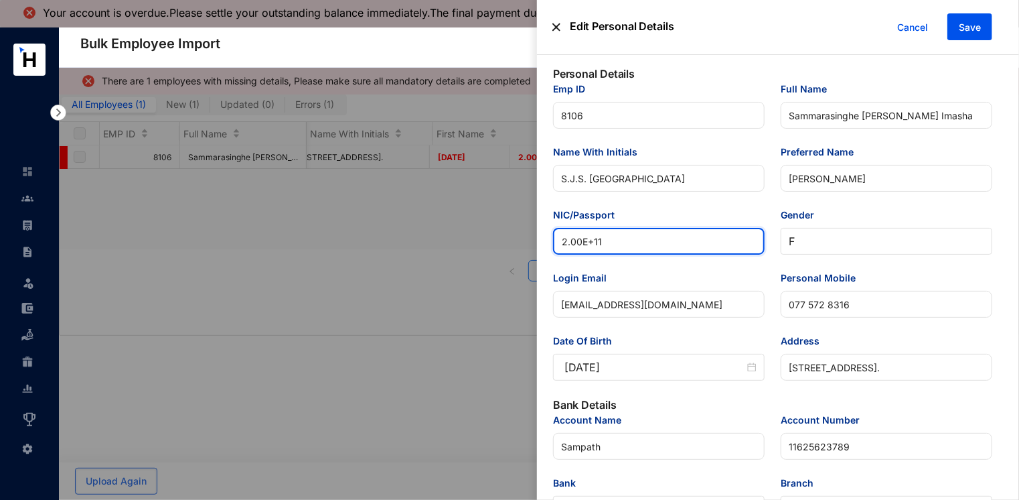
drag, startPoint x: 616, startPoint y: 247, endPoint x: 494, endPoint y: 237, distance: 123.0
paste input "00356612004"
type input "200356612004"
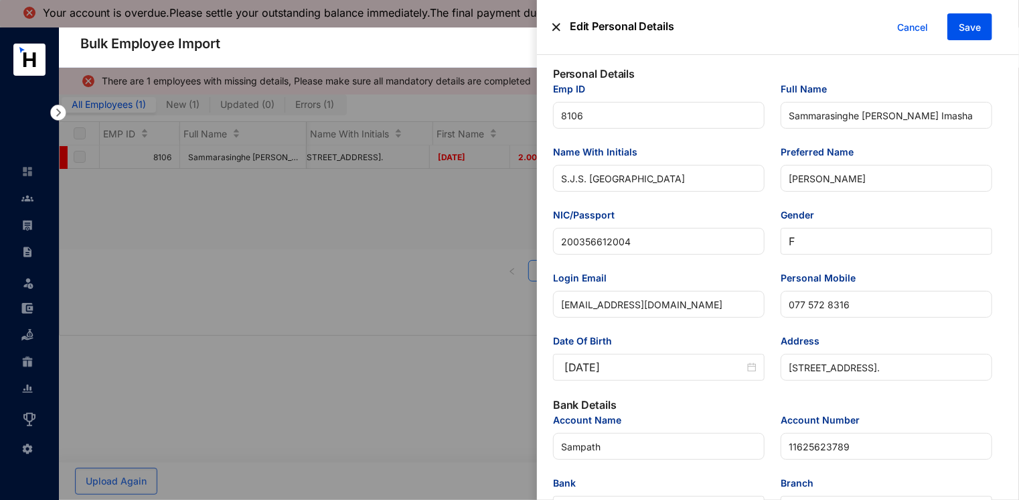
click at [654, 278] on div "Login Email" at bounding box center [659, 281] width 212 height 20
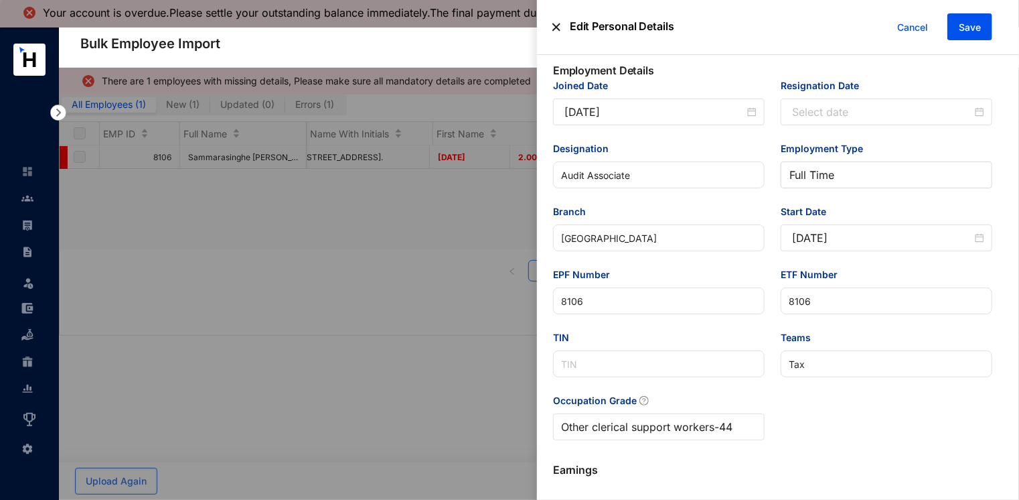
scroll to position [547, 0]
click at [975, 27] on span "Save" at bounding box center [970, 27] width 22 height 13
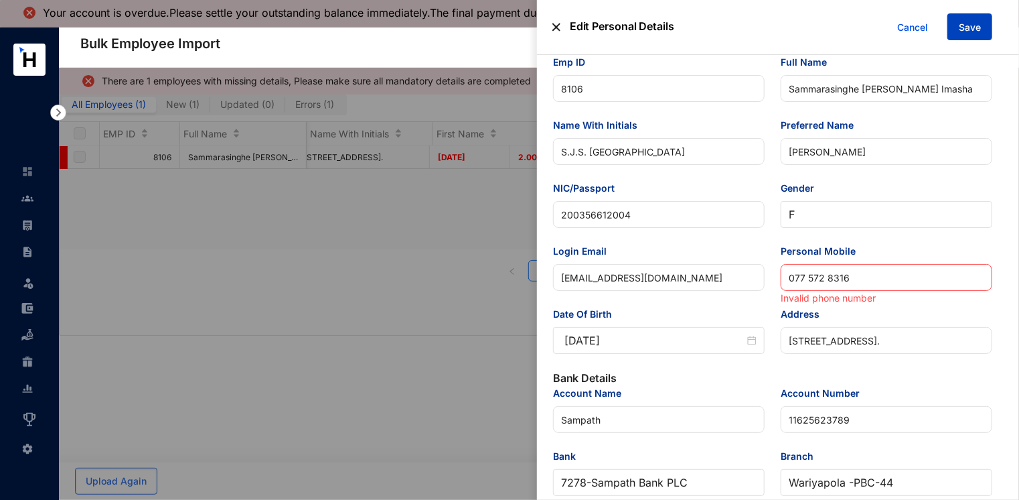
scroll to position [27, 0]
click at [811, 283] on input "077 572 8316" at bounding box center [887, 277] width 212 height 27
click at [808, 283] on input "077 572 8316" at bounding box center [887, 277] width 212 height 27
click at [825, 277] on input "077572 8316" at bounding box center [887, 277] width 212 height 27
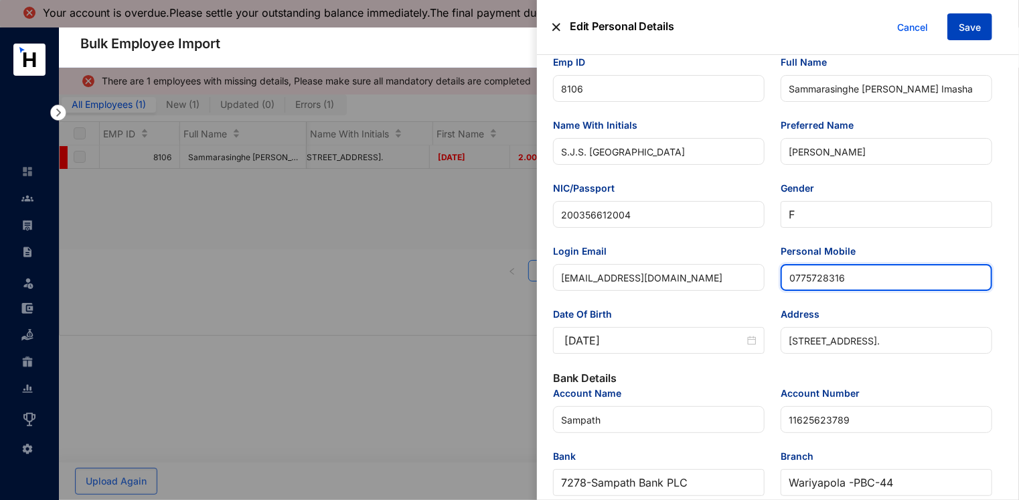
type input "0775728316"
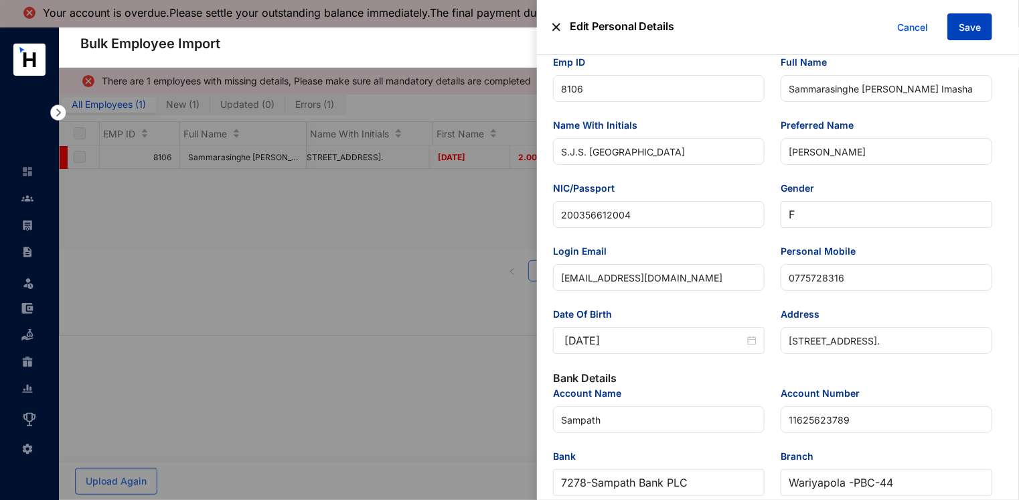
click at [965, 35] on button "Save" at bounding box center [970, 26] width 45 height 27
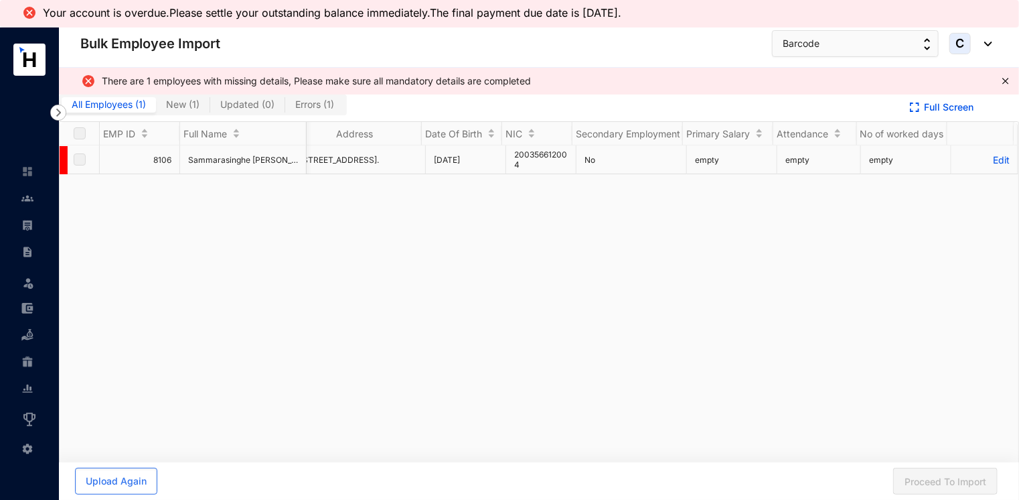
scroll to position [0, 0]
